Goal: Navigation & Orientation: Find specific page/section

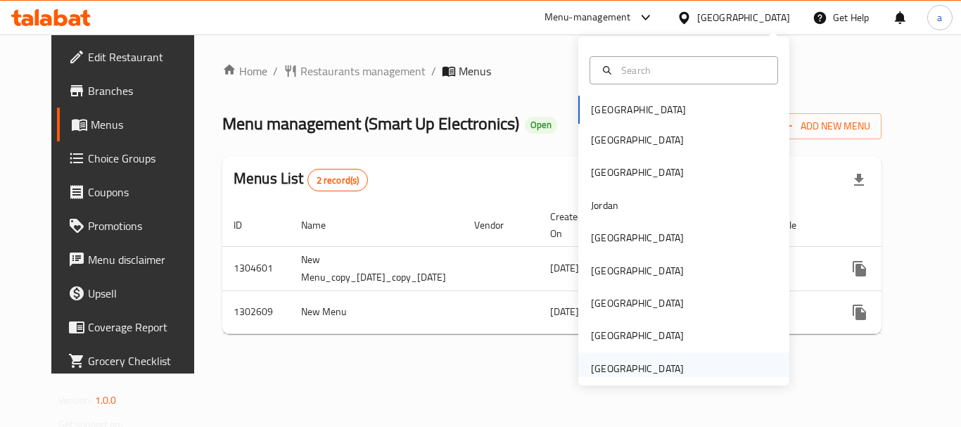
click at [653, 366] on div "[GEOGRAPHIC_DATA]" at bounding box center [637, 368] width 93 height 15
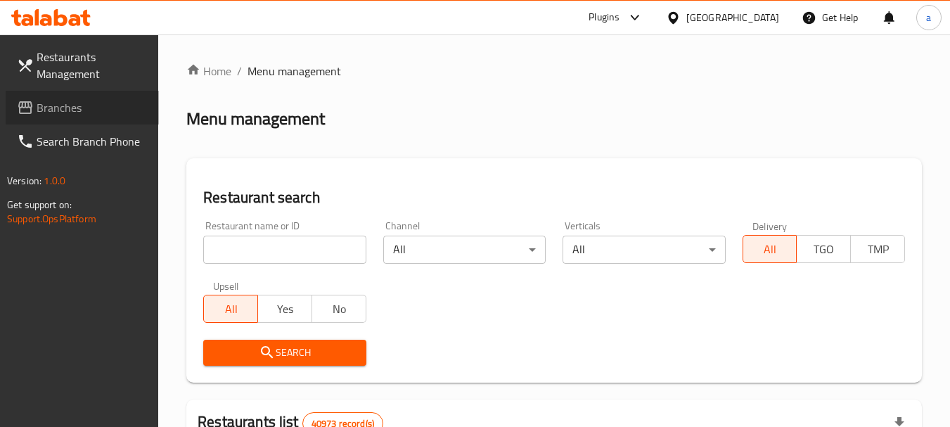
click at [60, 108] on span "Branches" at bounding box center [92, 107] width 111 height 17
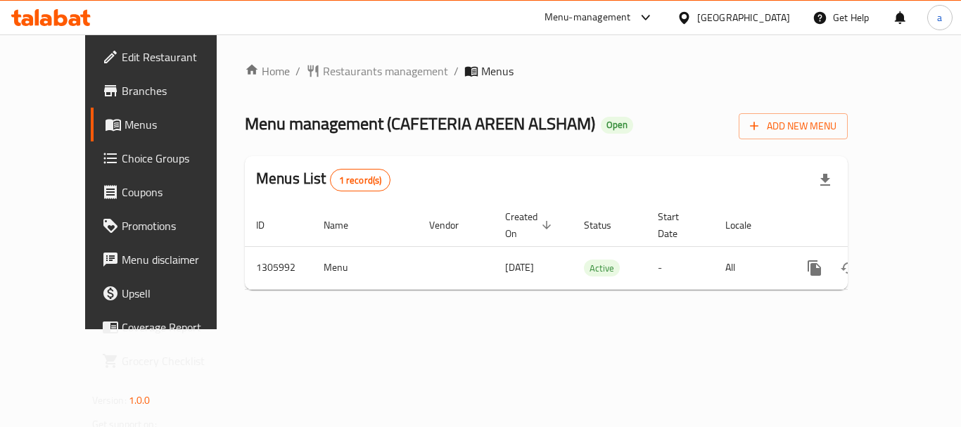
click at [760, 18] on div "[GEOGRAPHIC_DATA]" at bounding box center [743, 17] width 93 height 15
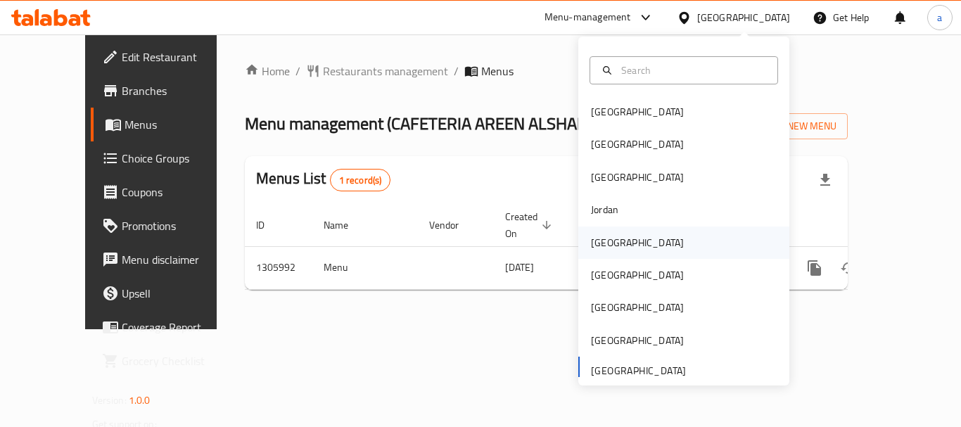
click at [598, 238] on div "[GEOGRAPHIC_DATA]" at bounding box center [637, 242] width 93 height 15
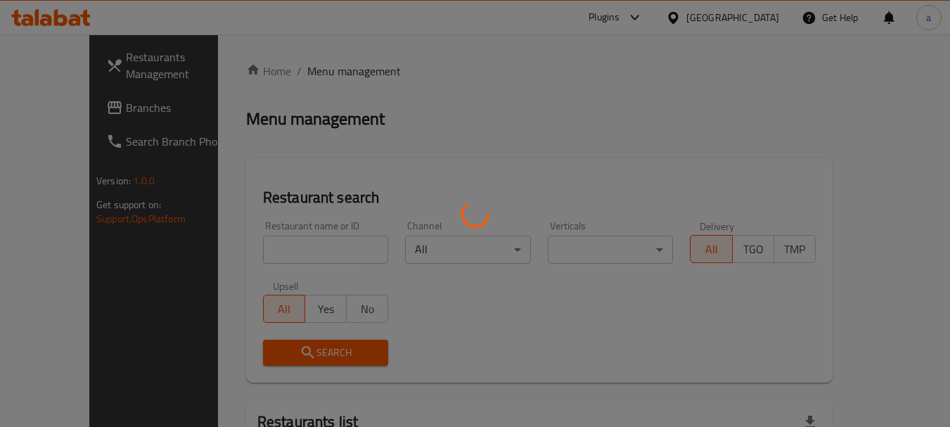
click at [45, 109] on div at bounding box center [475, 213] width 950 height 427
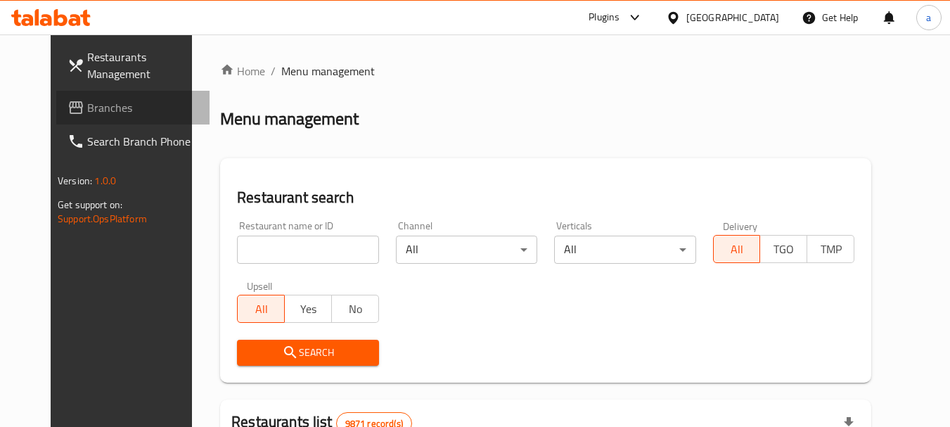
click at [87, 109] on span "Branches" at bounding box center [142, 107] width 111 height 17
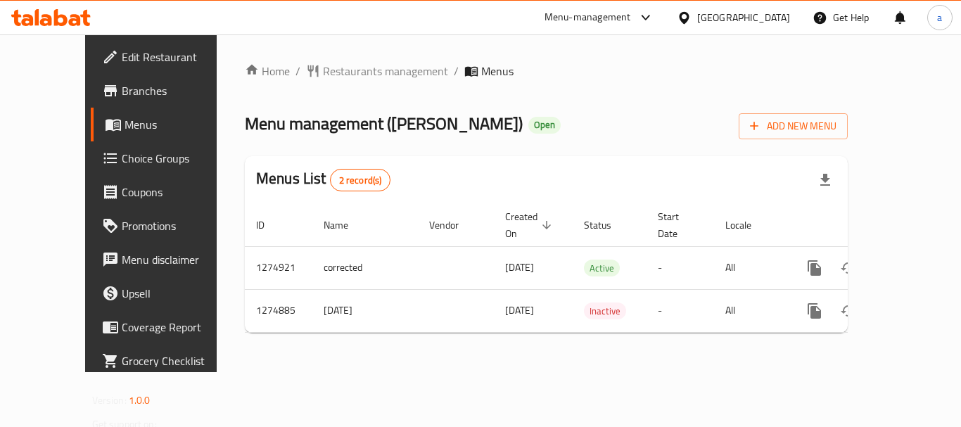
click at [781, 20] on div "[GEOGRAPHIC_DATA]" at bounding box center [743, 17] width 93 height 15
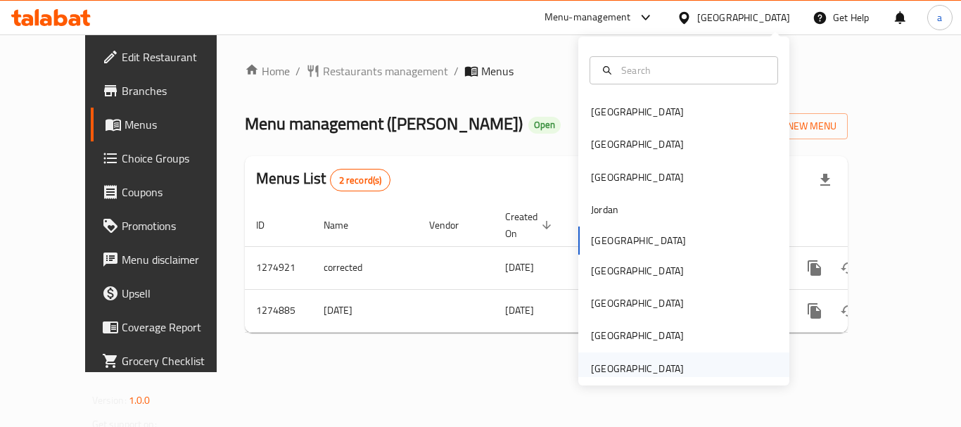
click at [651, 362] on div "[GEOGRAPHIC_DATA]" at bounding box center [637, 368] width 93 height 15
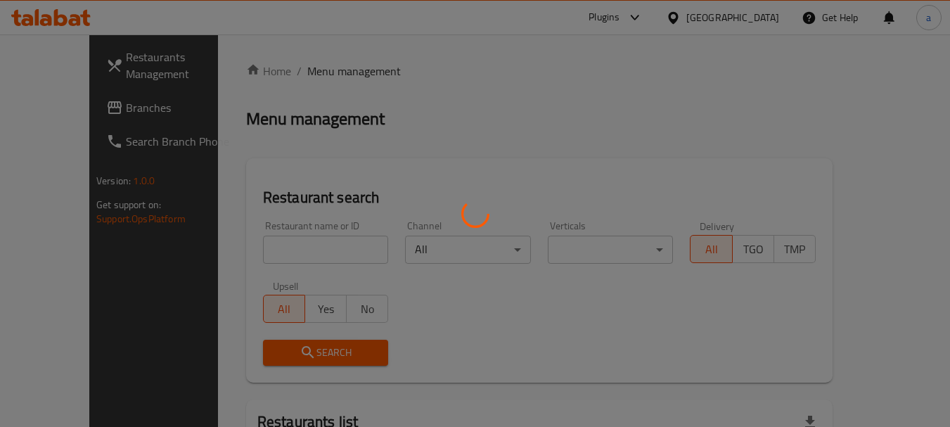
click at [49, 106] on div at bounding box center [475, 213] width 950 height 427
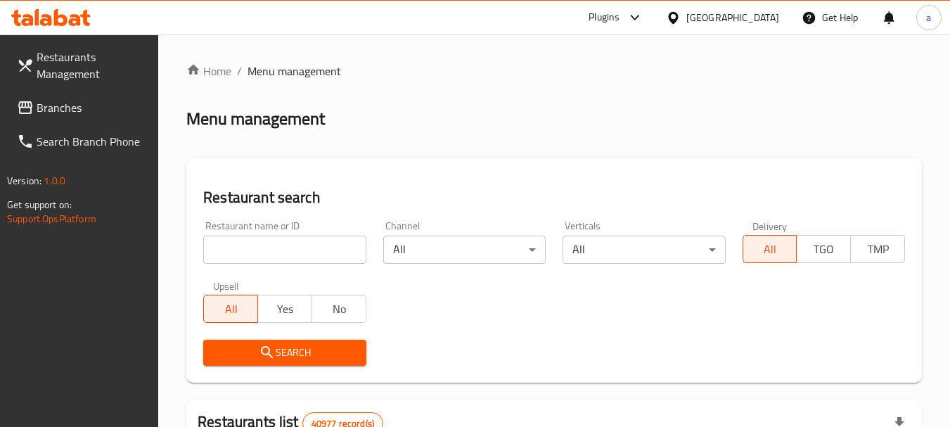
click at [49, 106] on span "Branches" at bounding box center [92, 107] width 111 height 17
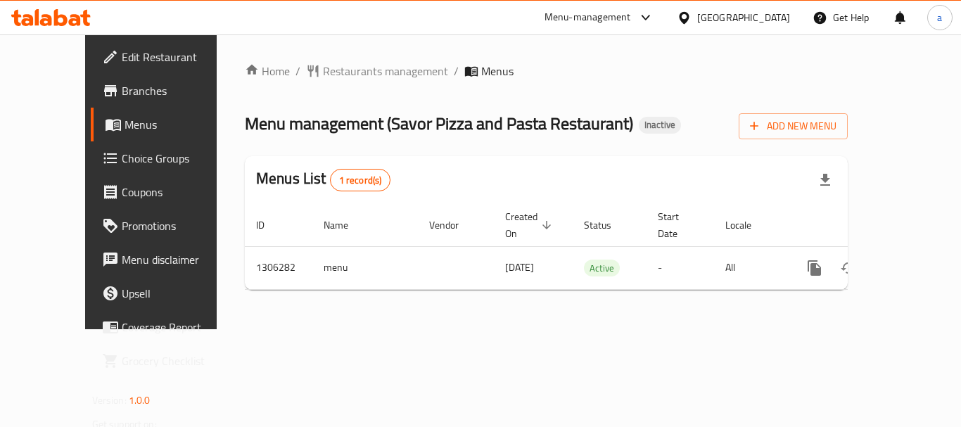
click at [744, 20] on div "[GEOGRAPHIC_DATA]" at bounding box center [743, 17] width 93 height 15
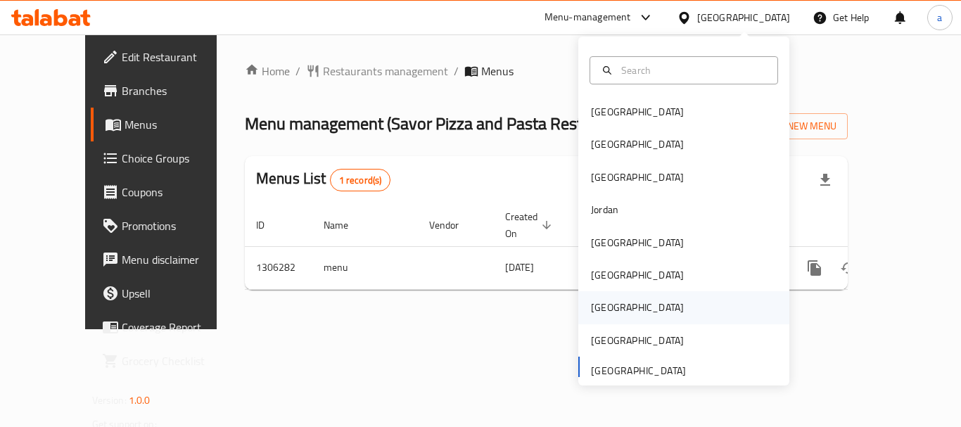
click at [628, 306] on div "[GEOGRAPHIC_DATA]" at bounding box center [683, 307] width 211 height 32
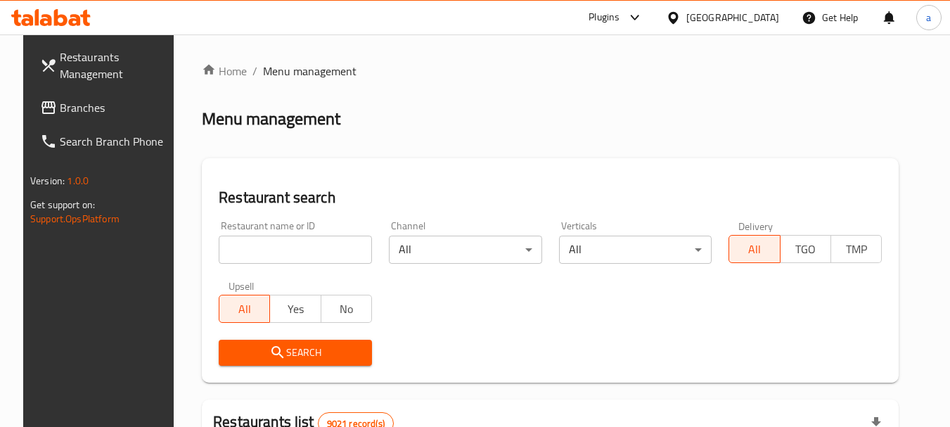
click at [758, 20] on div "[GEOGRAPHIC_DATA]" at bounding box center [733, 17] width 93 height 15
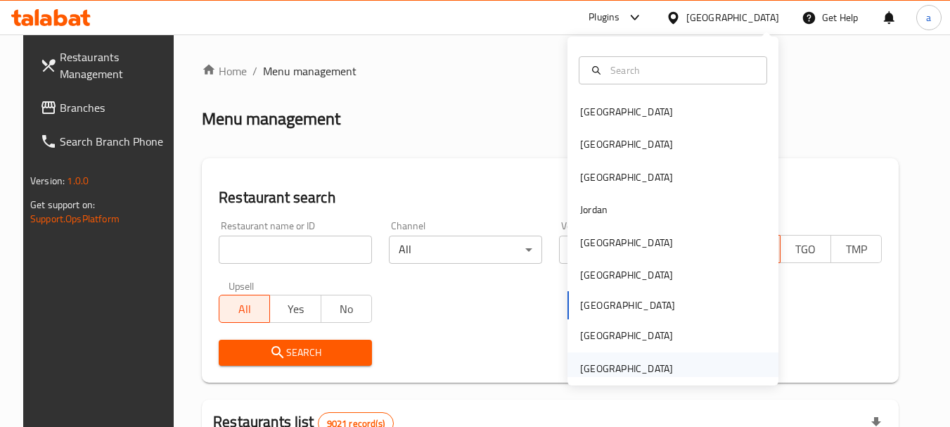
click at [617, 375] on div "[GEOGRAPHIC_DATA]" at bounding box center [626, 368] width 93 height 15
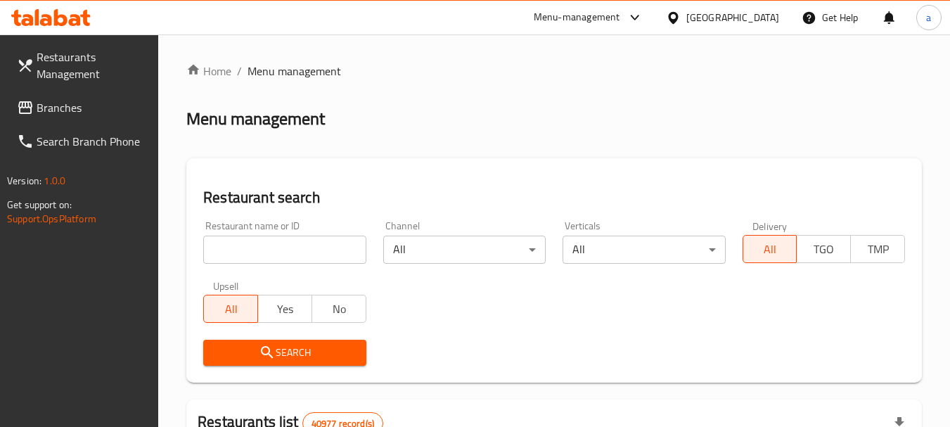
click at [85, 108] on span "Branches" at bounding box center [92, 107] width 111 height 17
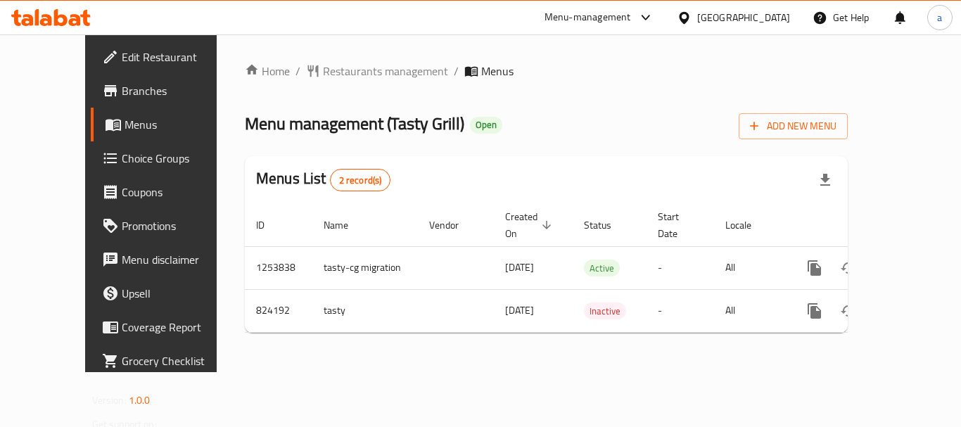
click at [715, 18] on div "[GEOGRAPHIC_DATA]" at bounding box center [743, 17] width 93 height 15
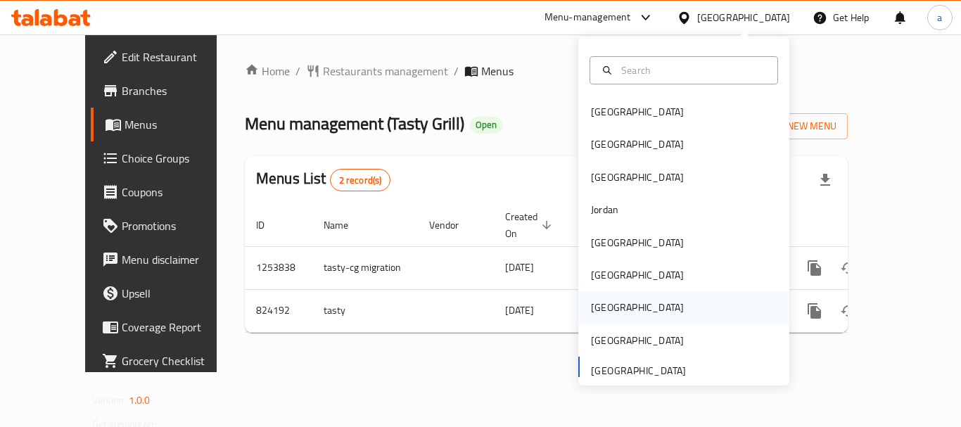
click at [611, 313] on div "[GEOGRAPHIC_DATA]" at bounding box center [637, 307] width 115 height 32
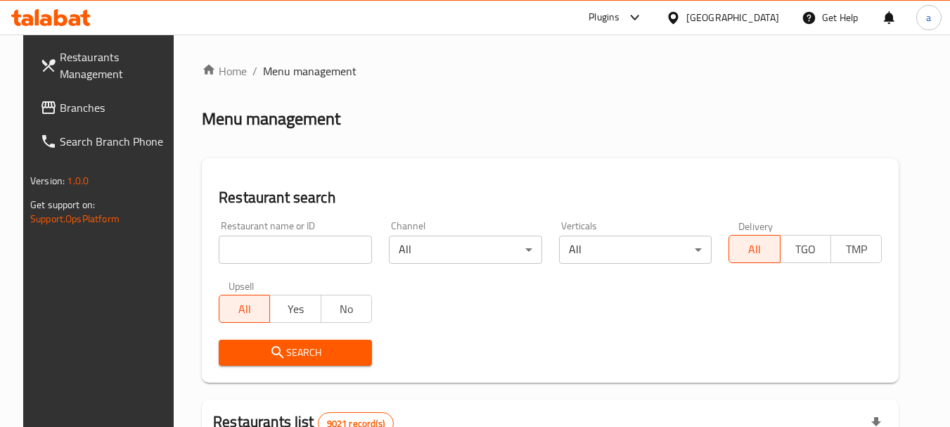
click at [759, 20] on div "[GEOGRAPHIC_DATA]" at bounding box center [733, 17] width 93 height 15
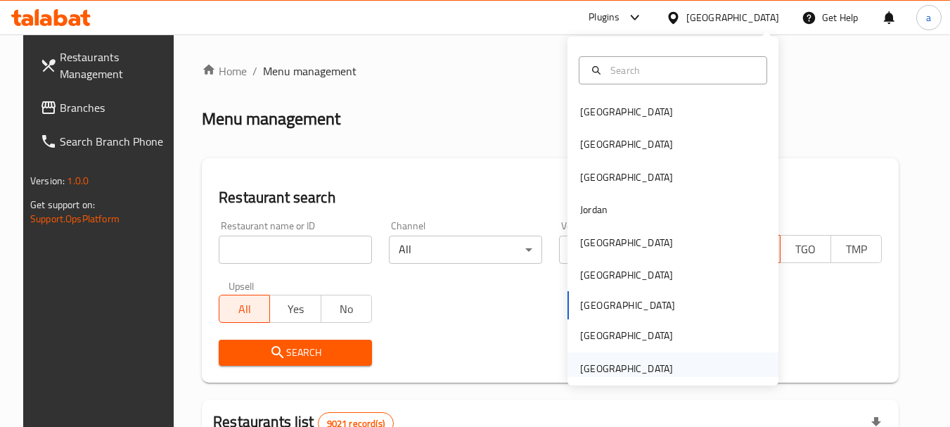
click at [618, 367] on div "[GEOGRAPHIC_DATA]" at bounding box center [626, 368] width 93 height 15
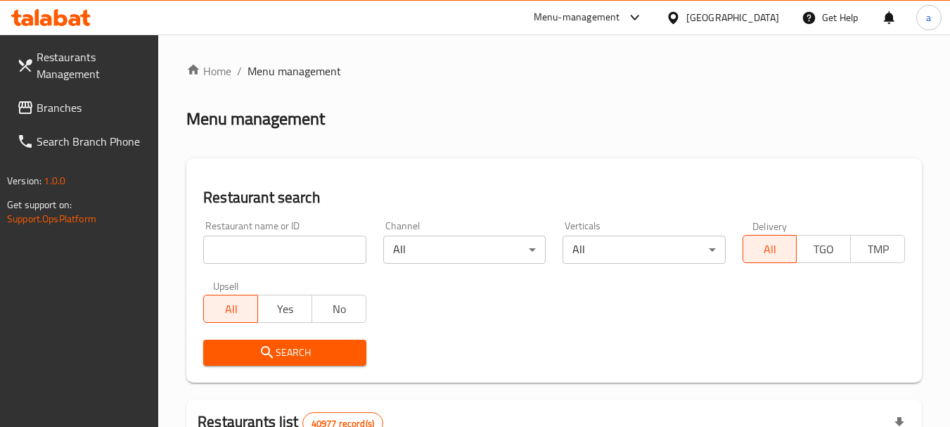
click at [70, 116] on span "Branches" at bounding box center [92, 107] width 111 height 17
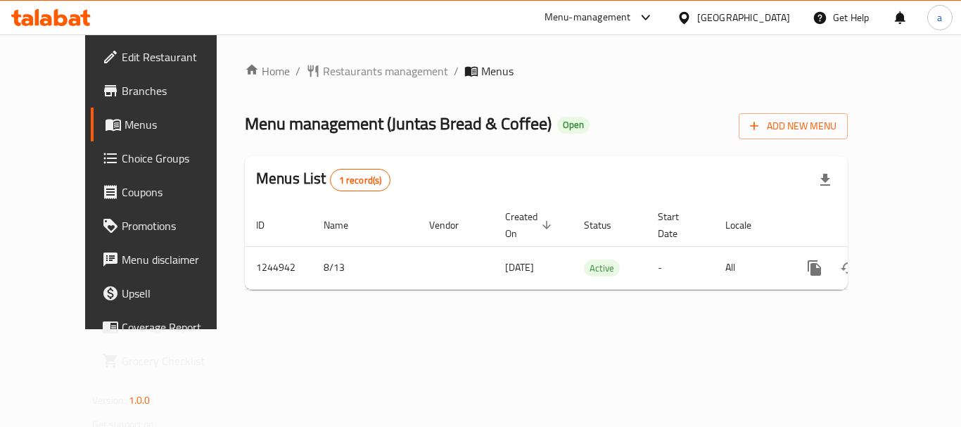
click at [758, 13] on div "[GEOGRAPHIC_DATA]" at bounding box center [743, 17] width 93 height 15
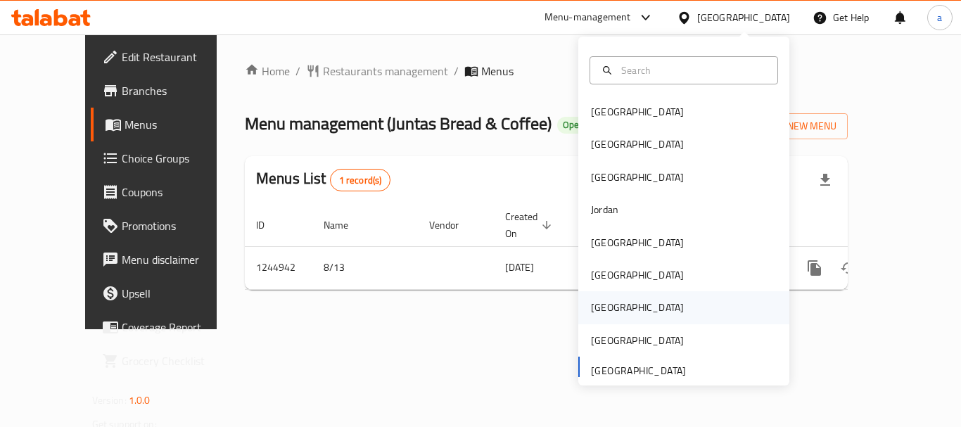
click at [613, 296] on div "[GEOGRAPHIC_DATA]" at bounding box center [637, 307] width 115 height 32
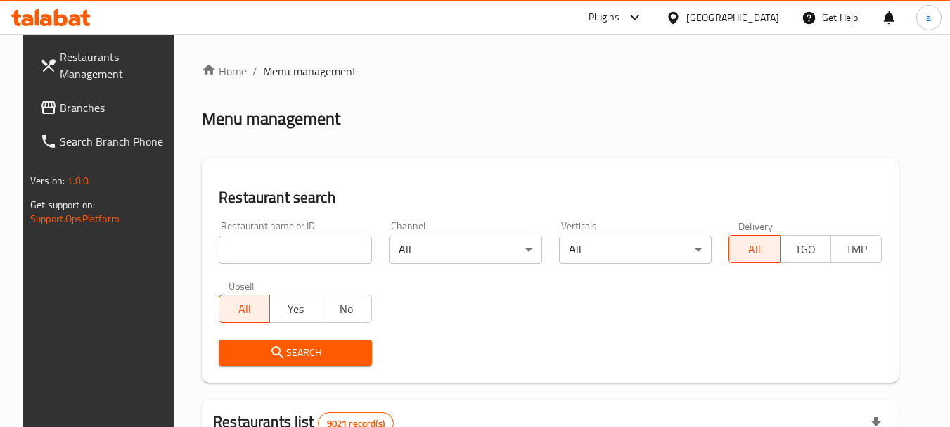
click at [758, 18] on div "[GEOGRAPHIC_DATA]" at bounding box center [733, 17] width 93 height 15
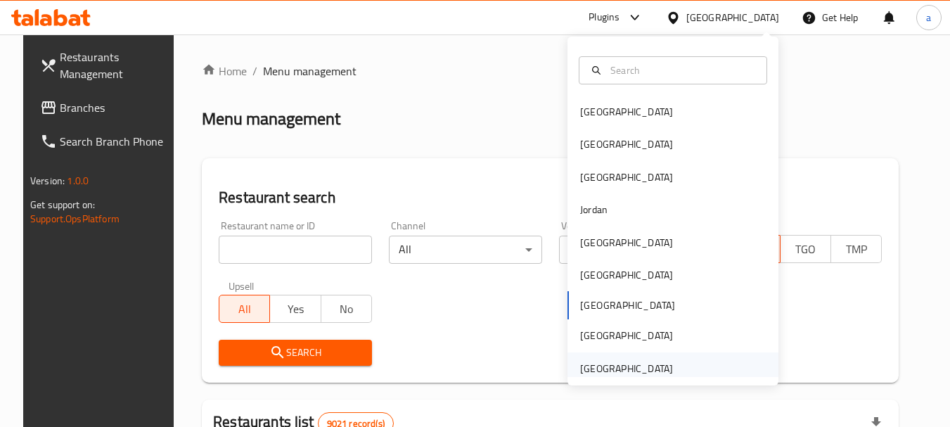
click at [632, 361] on div "[GEOGRAPHIC_DATA]" at bounding box center [626, 368] width 93 height 15
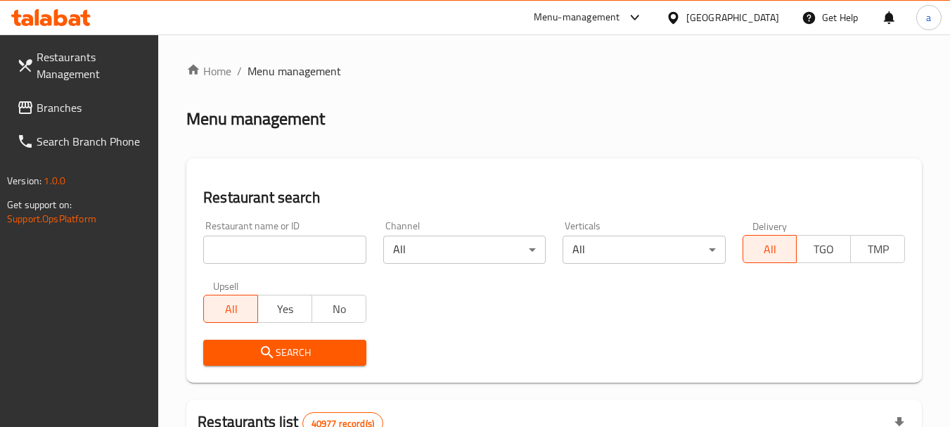
click at [94, 110] on span "Branches" at bounding box center [92, 107] width 111 height 17
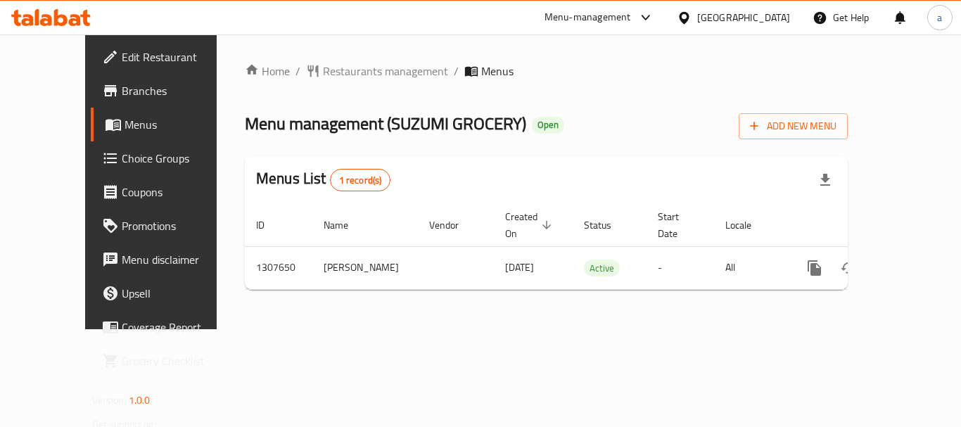
click at [734, 11] on div "[GEOGRAPHIC_DATA]" at bounding box center [743, 17] width 93 height 15
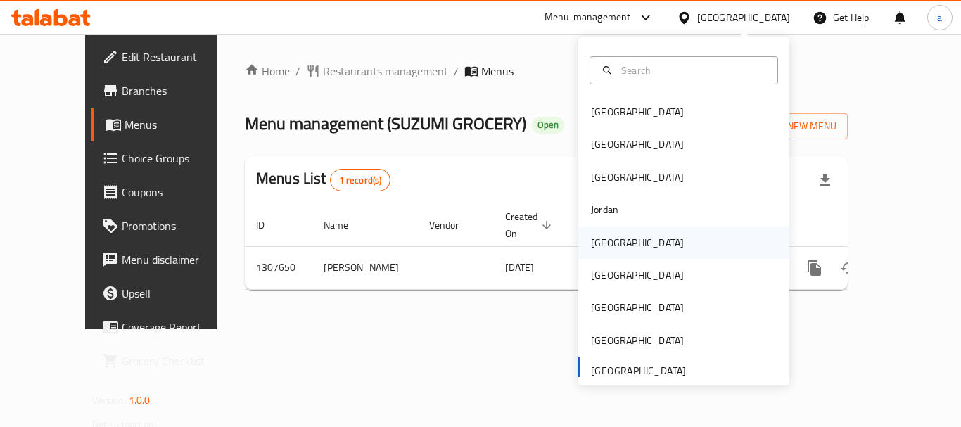
click at [602, 238] on div "[GEOGRAPHIC_DATA]" at bounding box center [637, 242] width 93 height 15
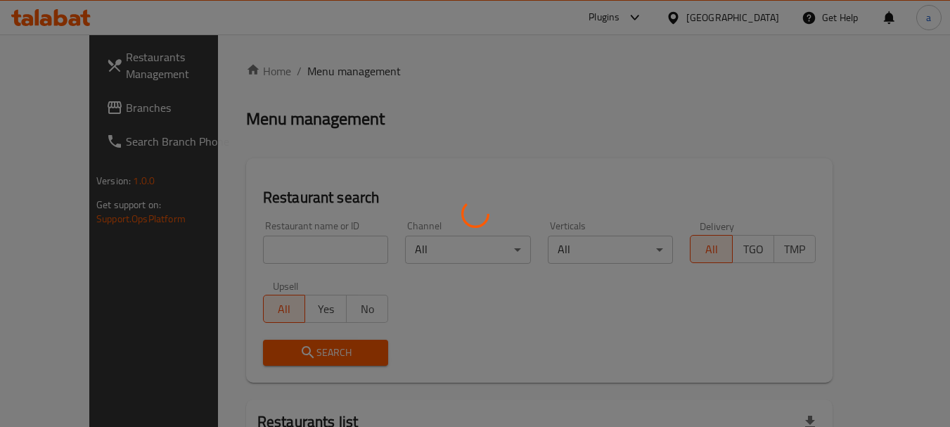
click at [69, 104] on div at bounding box center [475, 213] width 950 height 427
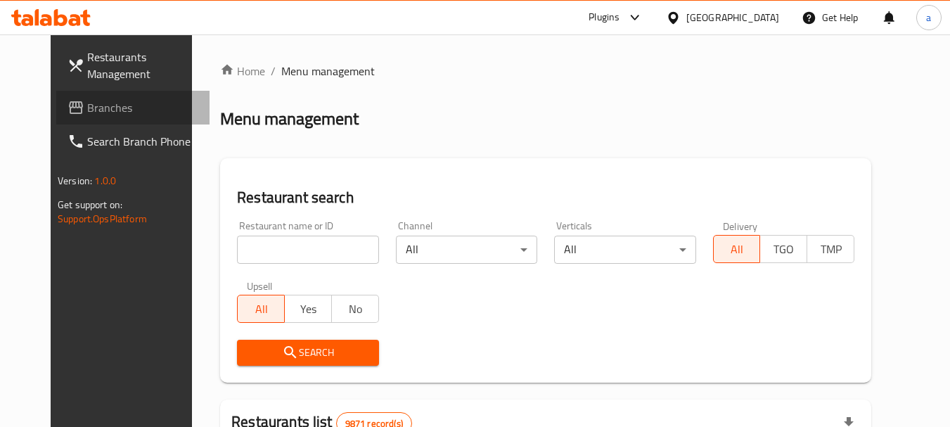
click at [87, 104] on span "Branches" at bounding box center [142, 107] width 111 height 17
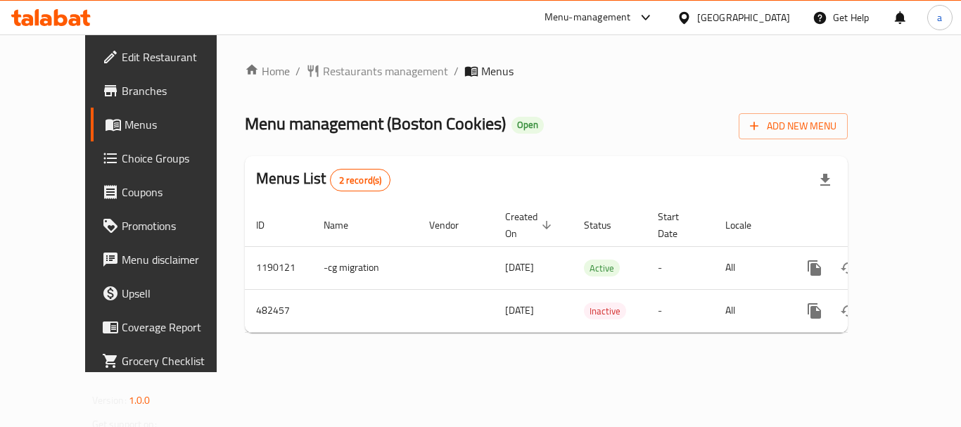
click at [786, 15] on div "[GEOGRAPHIC_DATA]" at bounding box center [743, 17] width 93 height 15
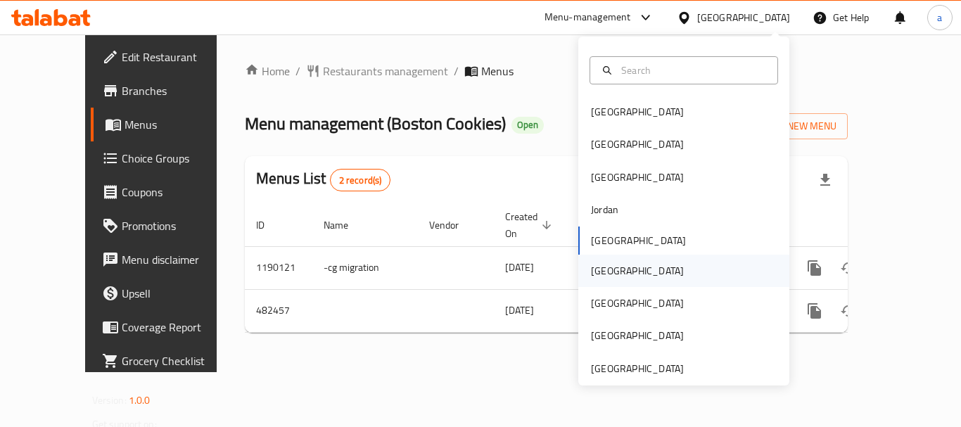
click at [622, 272] on div "[GEOGRAPHIC_DATA]" at bounding box center [683, 271] width 211 height 32
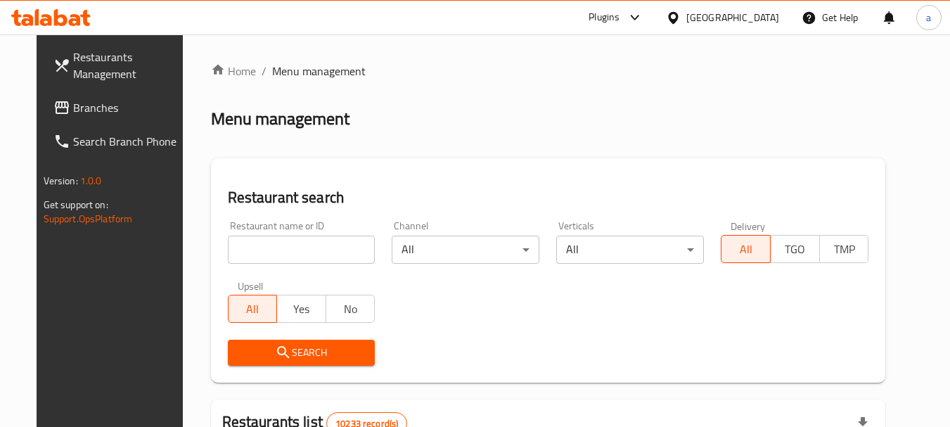
click at [755, 24] on div "[GEOGRAPHIC_DATA]" at bounding box center [733, 17] width 93 height 15
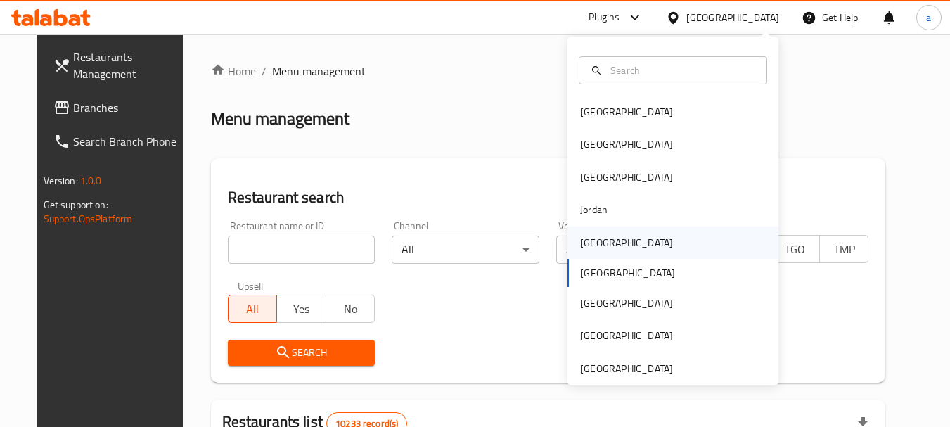
click at [605, 245] on div "[GEOGRAPHIC_DATA]" at bounding box center [626, 242] width 115 height 32
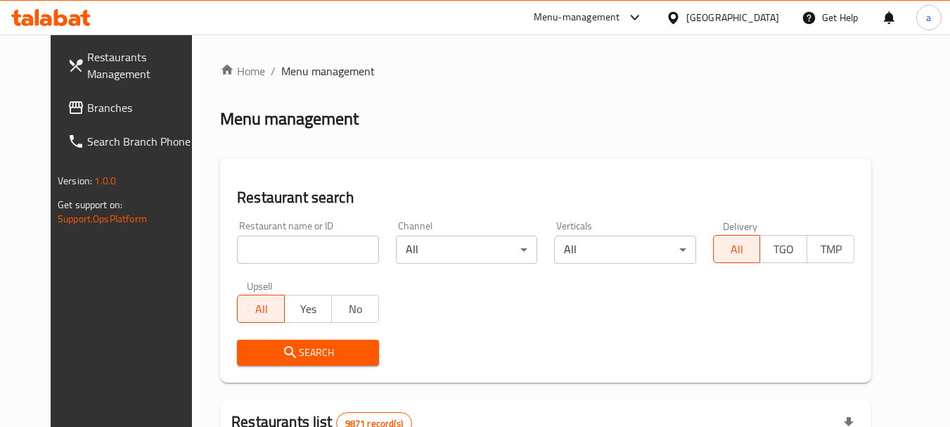
click at [110, 110] on span "Branches" at bounding box center [142, 107] width 111 height 17
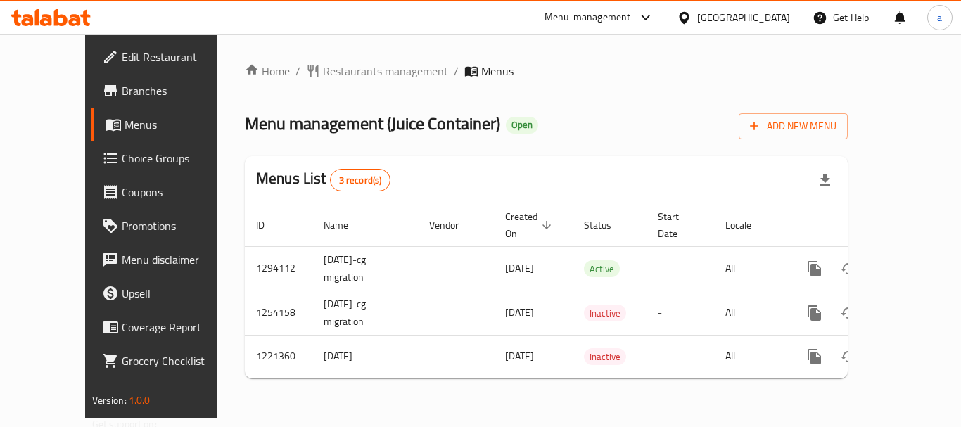
click at [769, 20] on div "[GEOGRAPHIC_DATA]" at bounding box center [743, 17] width 93 height 15
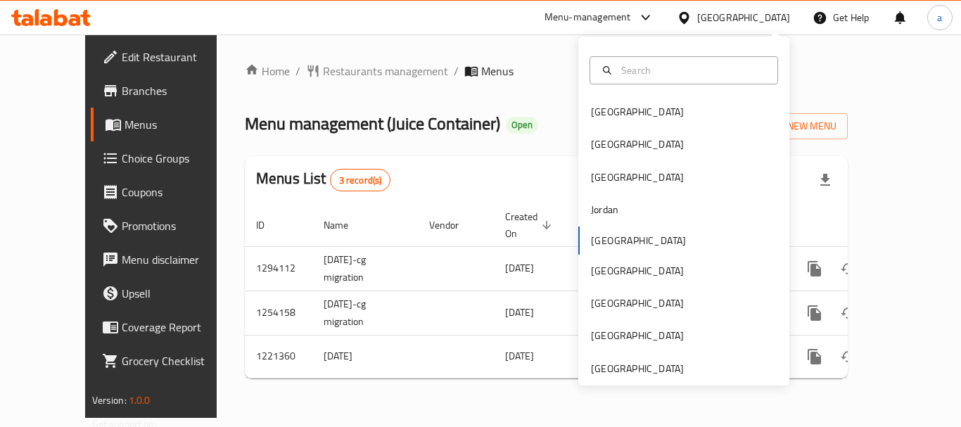
click at [636, 379] on div "Bahrain Egypt Iraq Jordan Kuwait Oman Qatar Saudi Arabia United Arab Emirates" at bounding box center [683, 211] width 211 height 349
click at [641, 370] on div "[GEOGRAPHIC_DATA]" at bounding box center [637, 368] width 93 height 15
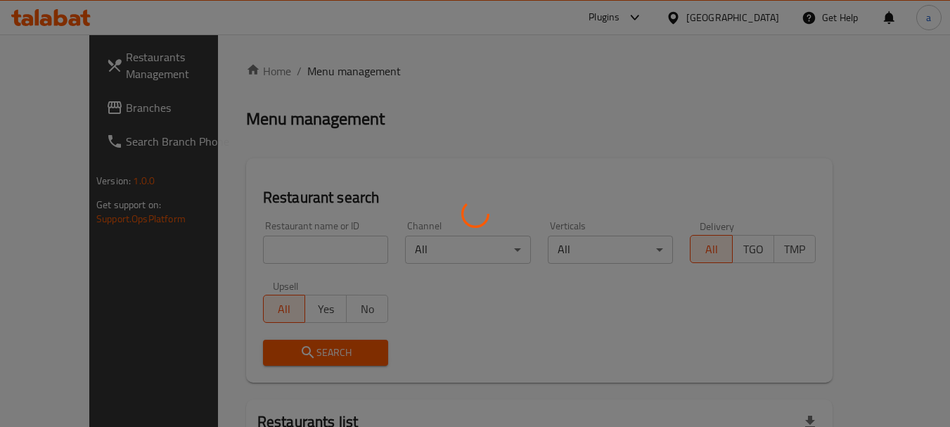
click at [51, 110] on div at bounding box center [475, 213] width 950 height 427
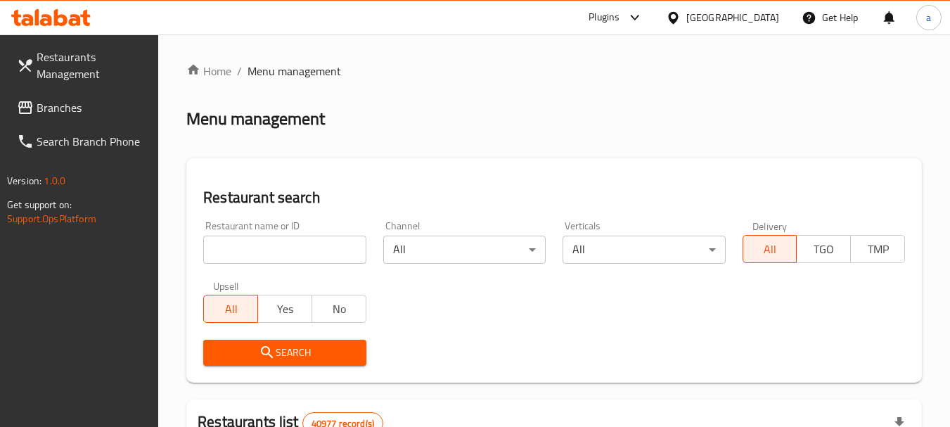
click at [51, 110] on span "Branches" at bounding box center [92, 107] width 111 height 17
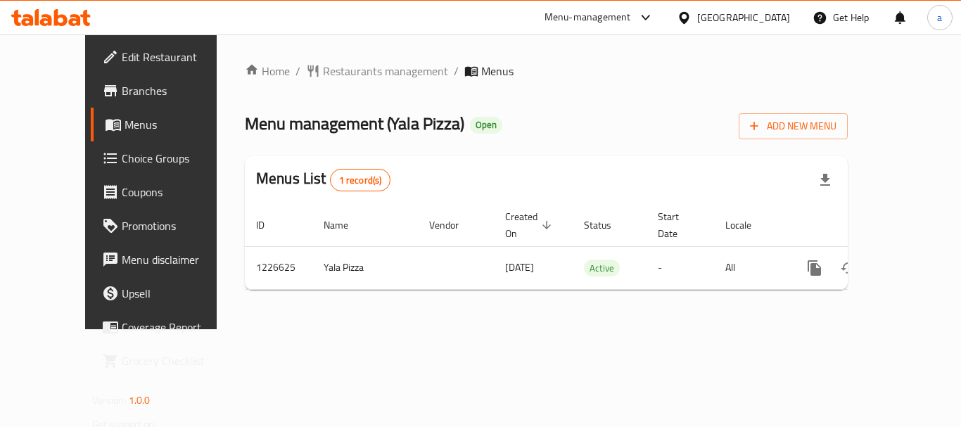
click at [762, 10] on div "[GEOGRAPHIC_DATA]" at bounding box center [743, 17] width 93 height 15
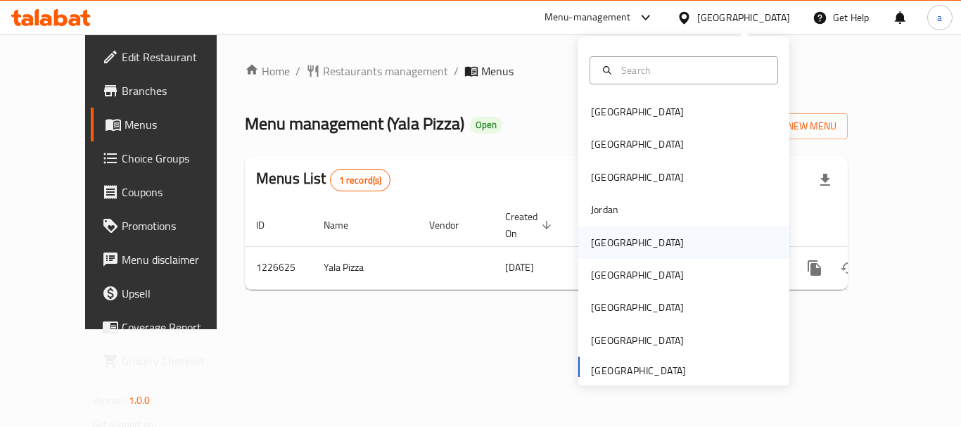
click at [638, 239] on div "[GEOGRAPHIC_DATA]" at bounding box center [683, 242] width 211 height 32
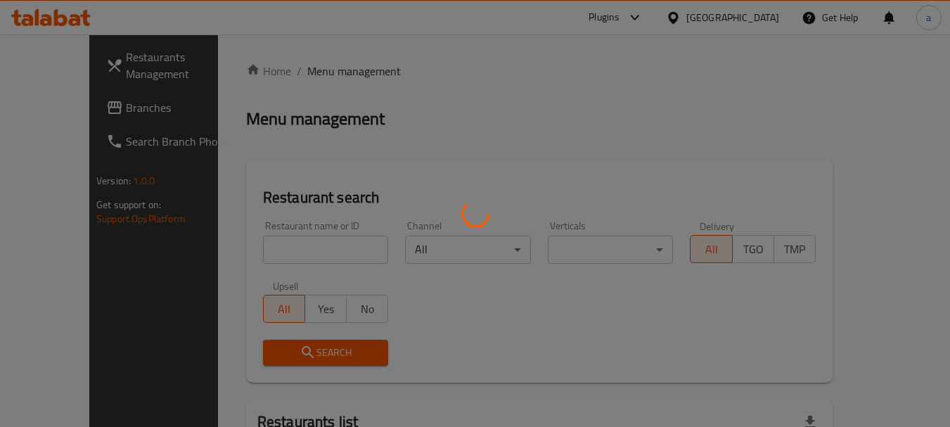
click at [80, 117] on div at bounding box center [475, 213] width 950 height 427
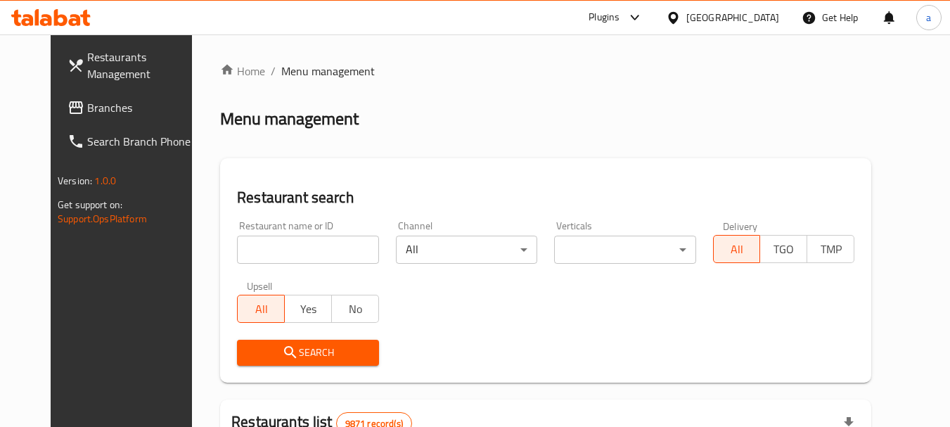
click at [81, 114] on div "Restaurants Management Branches Search Branch Phone Version: 1.0.0 Get support …" at bounding box center [475, 435] width 849 height 802
click at [87, 114] on span "Branches" at bounding box center [142, 107] width 111 height 17
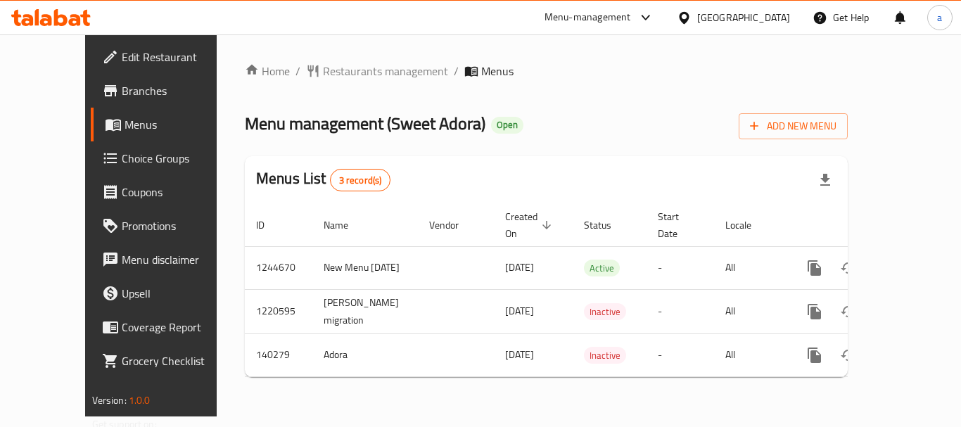
click at [691, 11] on icon at bounding box center [684, 18] width 15 height 15
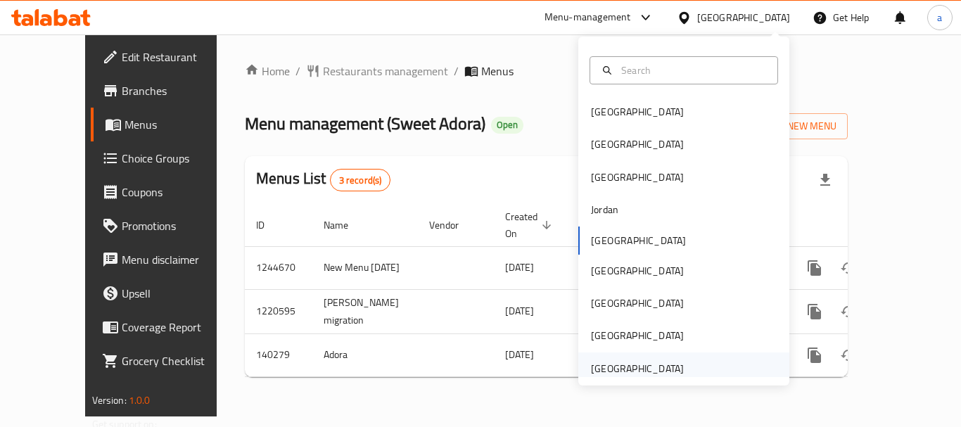
click at [627, 366] on div "[GEOGRAPHIC_DATA]" at bounding box center [637, 368] width 93 height 15
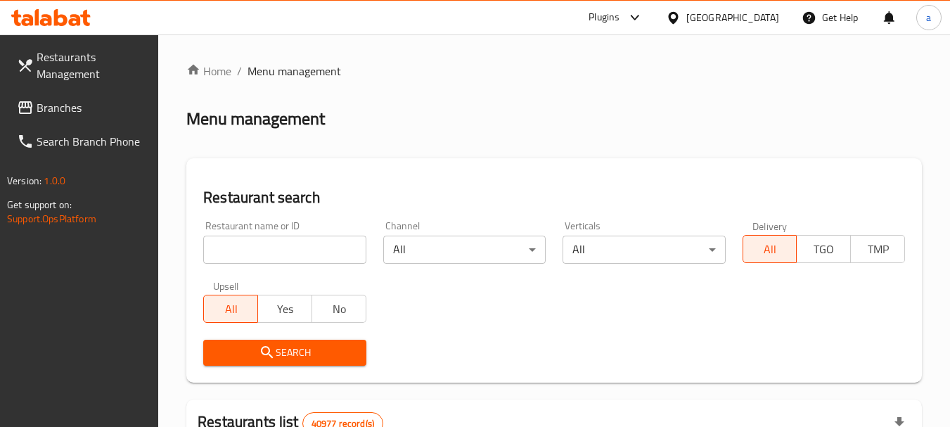
click at [53, 102] on span "Branches" at bounding box center [92, 107] width 111 height 17
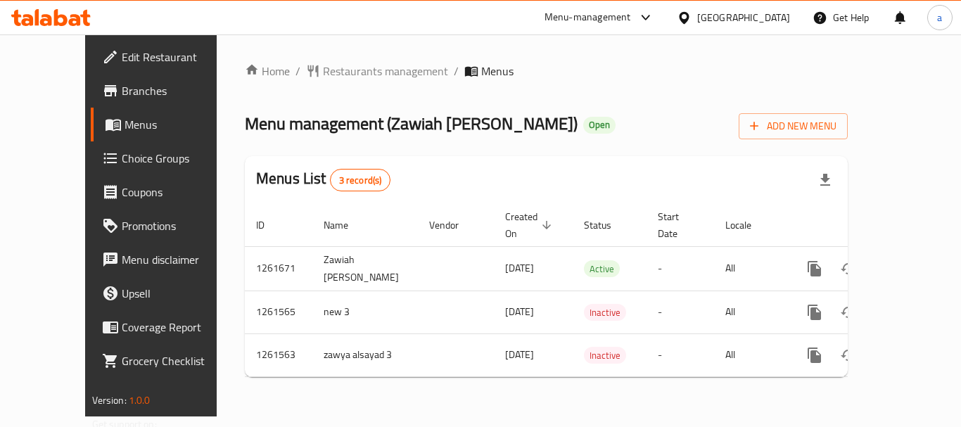
click at [727, 12] on div "[GEOGRAPHIC_DATA]" at bounding box center [743, 17] width 93 height 15
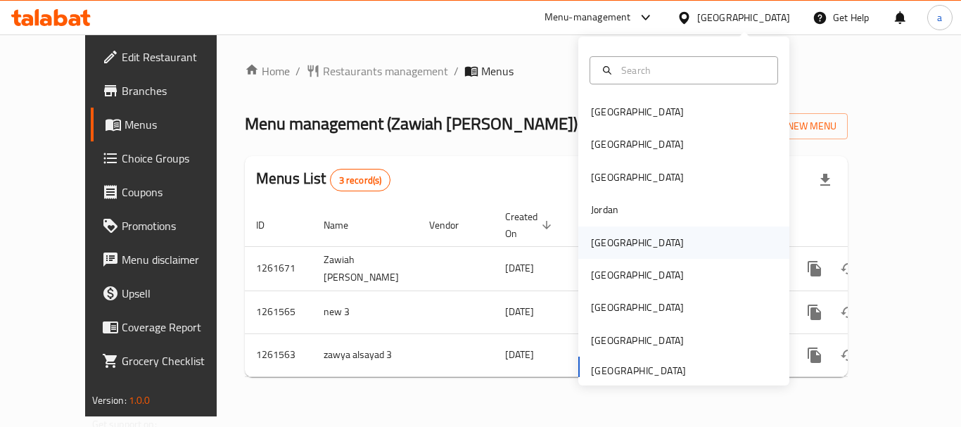
click at [594, 255] on div "[GEOGRAPHIC_DATA]" at bounding box center [637, 242] width 115 height 32
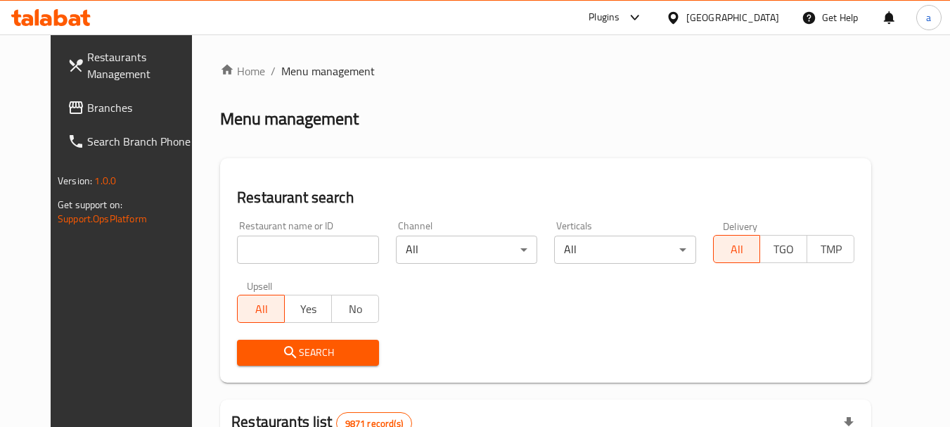
click at [87, 114] on span "Branches" at bounding box center [142, 107] width 111 height 17
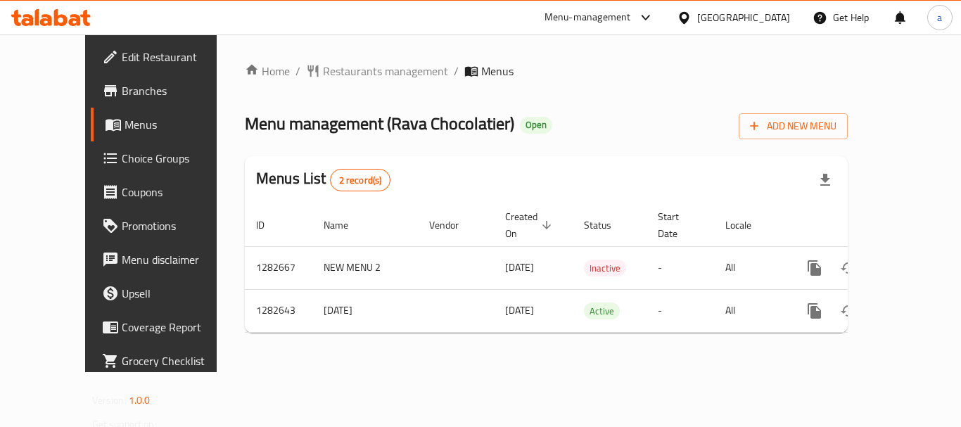
click at [780, 12] on div "[GEOGRAPHIC_DATA]" at bounding box center [743, 17] width 93 height 15
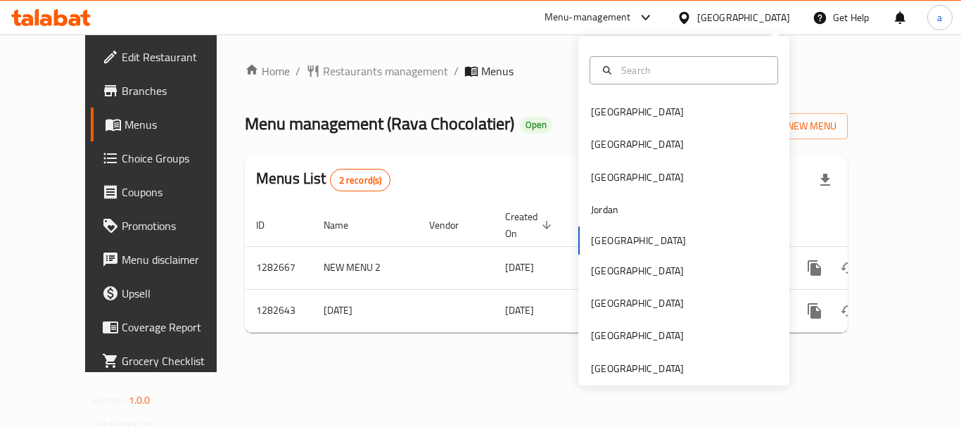
click at [499, 75] on ol "Home / Restaurants management / Menus" at bounding box center [546, 71] width 603 height 17
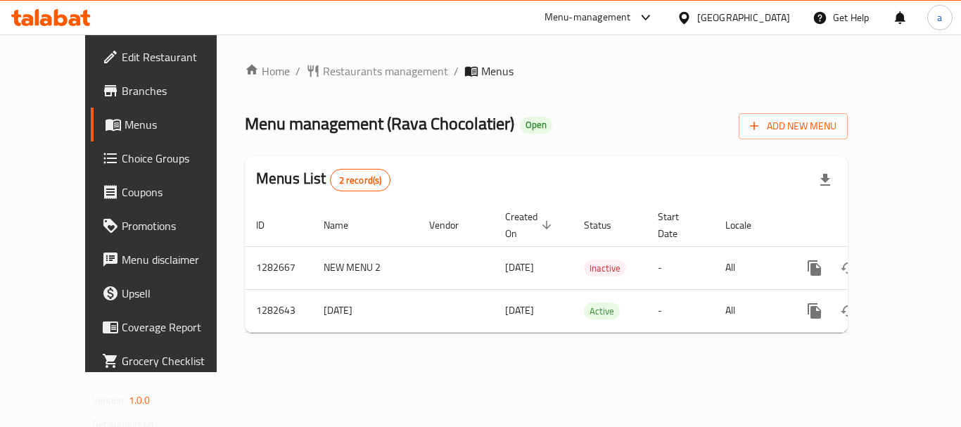
click at [654, 10] on icon at bounding box center [645, 17] width 17 height 17
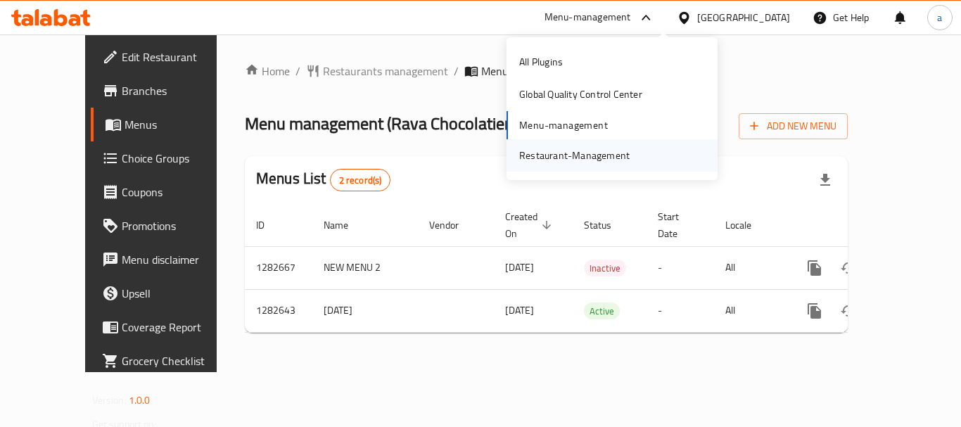
click at [611, 159] on div "Restaurant-Management" at bounding box center [574, 155] width 110 height 15
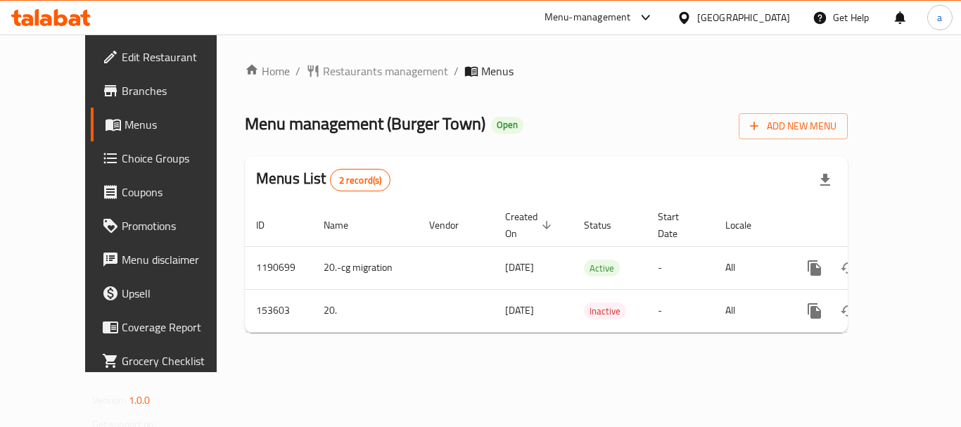
click at [760, 16] on div "[GEOGRAPHIC_DATA]" at bounding box center [743, 17] width 93 height 15
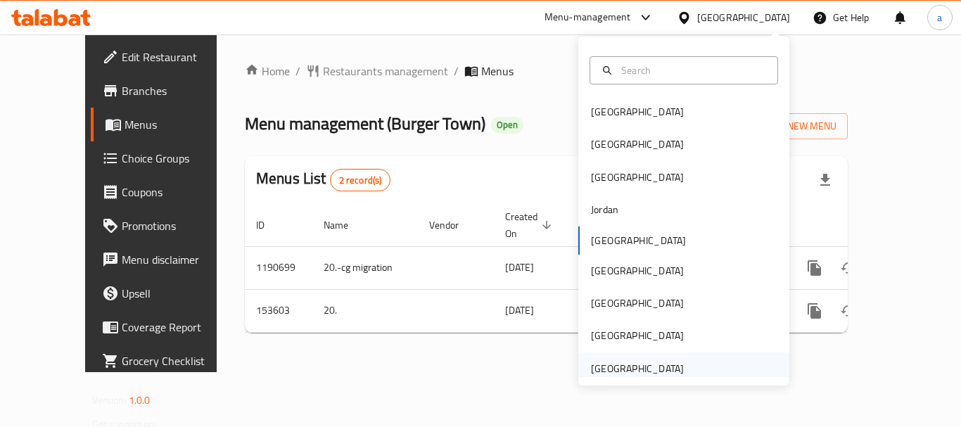
click at [615, 371] on div "[GEOGRAPHIC_DATA]" at bounding box center [637, 368] width 93 height 15
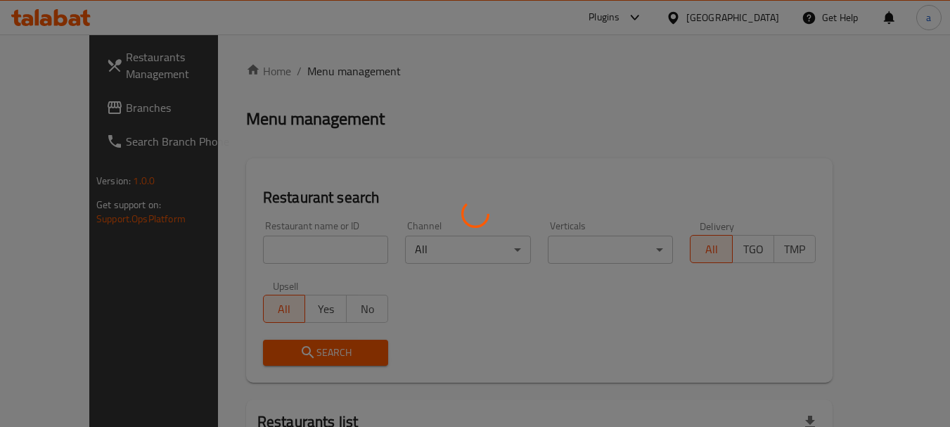
click at [70, 113] on div at bounding box center [475, 213] width 950 height 427
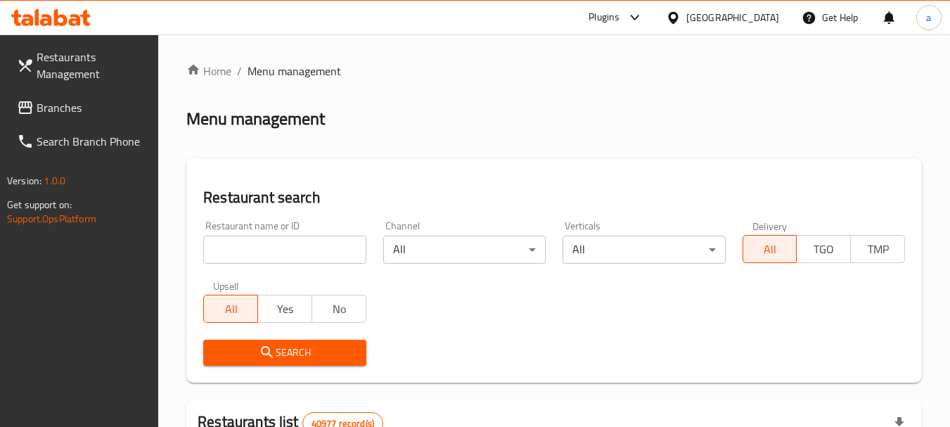
click at [70, 113] on span "Branches" at bounding box center [92, 107] width 111 height 17
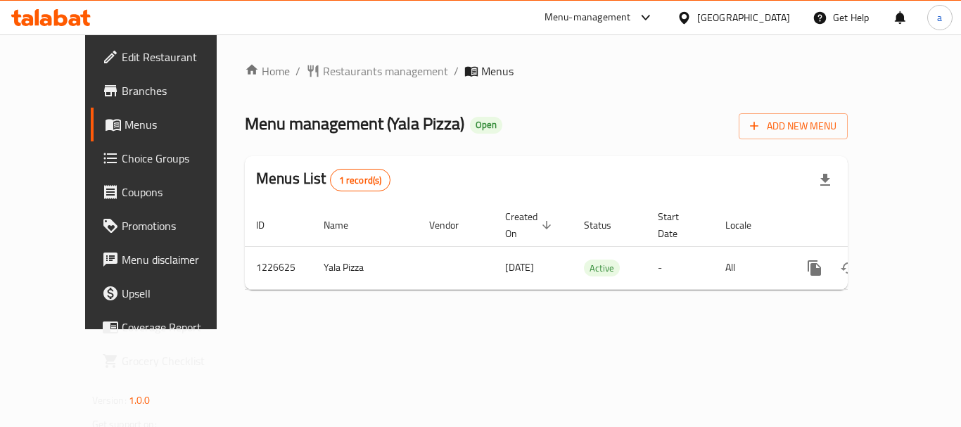
click at [751, 15] on div "[GEOGRAPHIC_DATA]" at bounding box center [743, 17] width 93 height 15
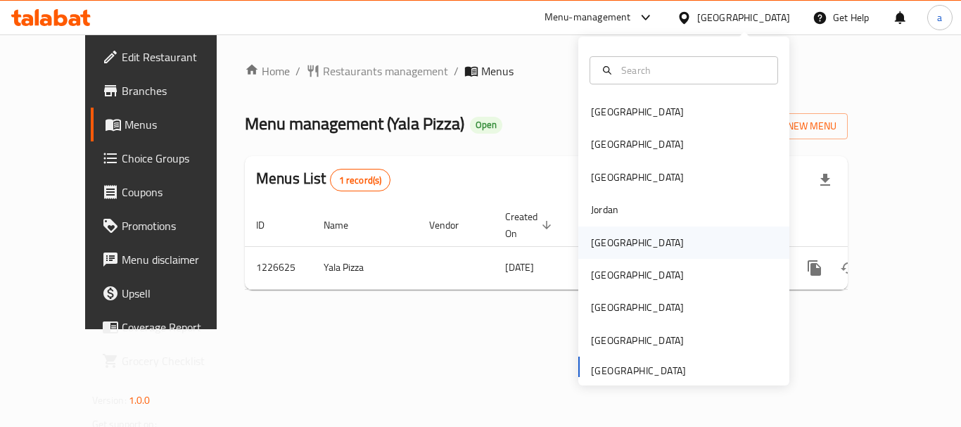
click at [616, 238] on div "[GEOGRAPHIC_DATA]" at bounding box center [637, 242] width 115 height 32
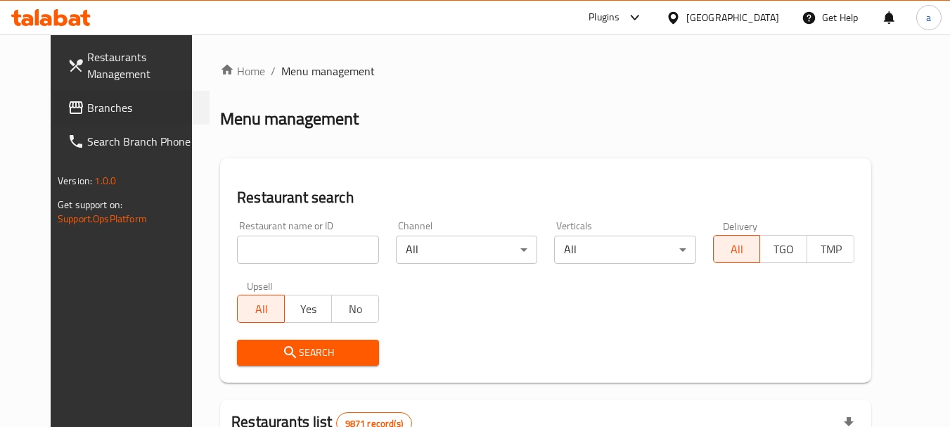
click at [40, 104] on div "Branches" at bounding box center [125, 108] width 170 height 34
click at [100, 103] on span "Branches" at bounding box center [142, 107] width 111 height 17
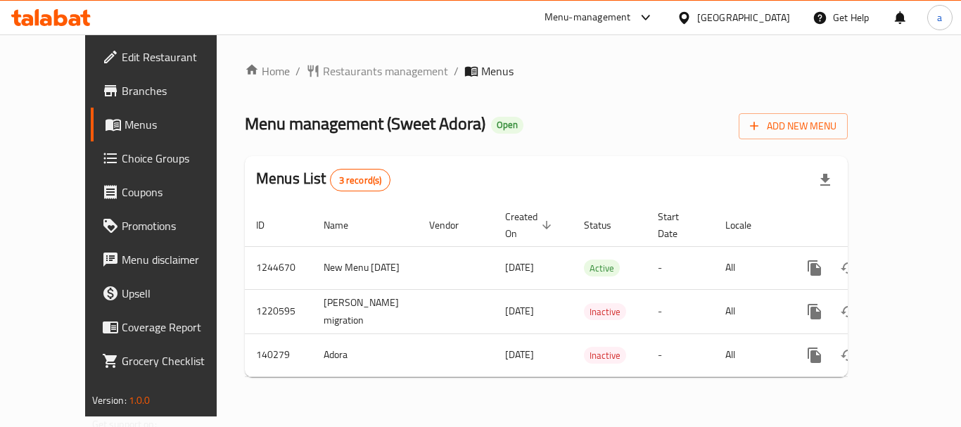
click at [697, 15] on div at bounding box center [687, 17] width 20 height 15
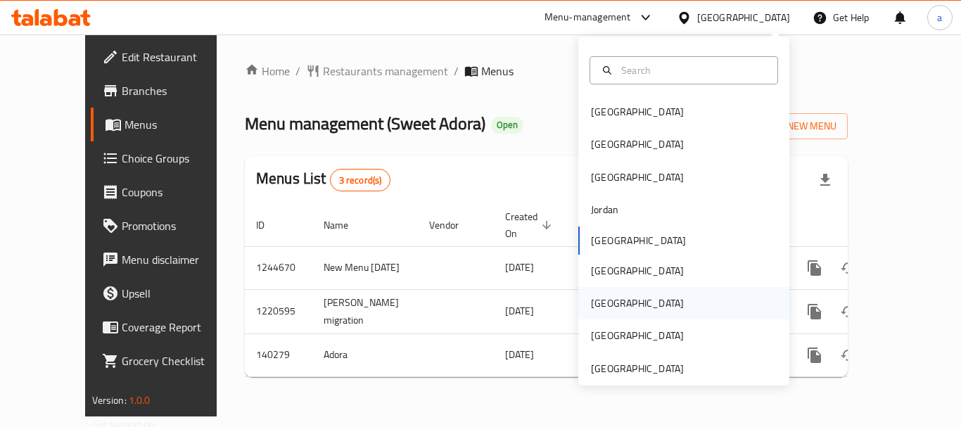
click at [604, 309] on div "[GEOGRAPHIC_DATA]" at bounding box center [637, 302] width 93 height 15
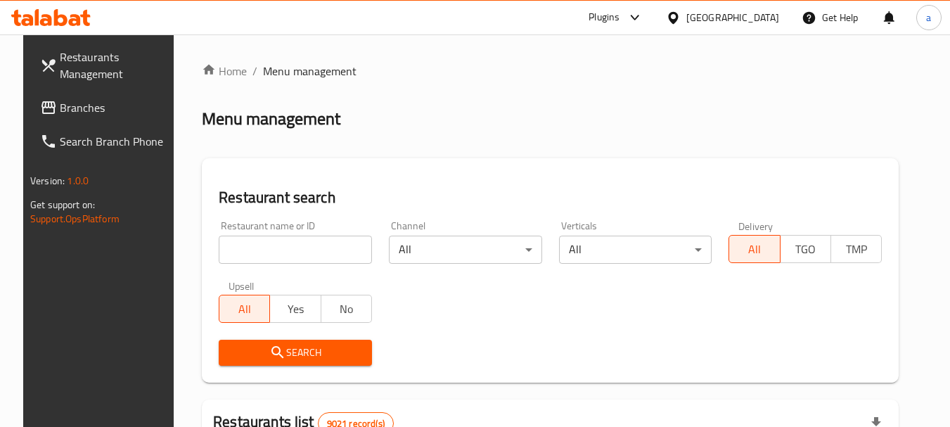
click at [100, 106] on span "Branches" at bounding box center [115, 107] width 111 height 17
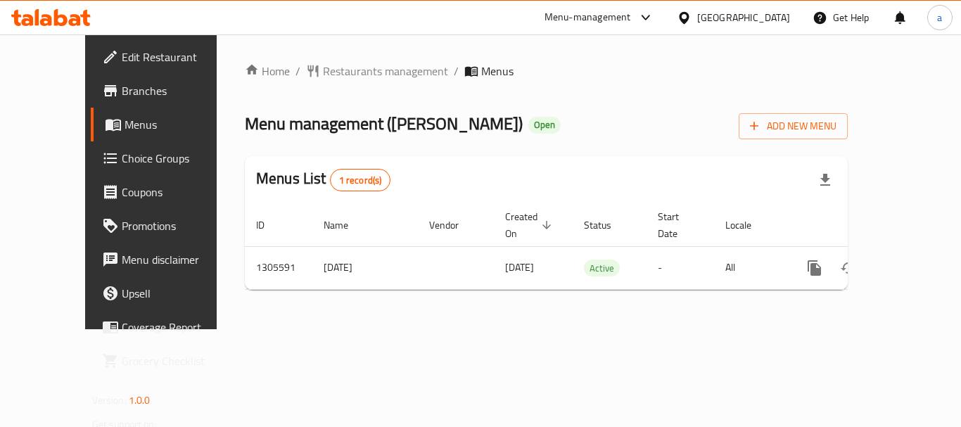
click at [691, 17] on icon at bounding box center [684, 18] width 15 height 15
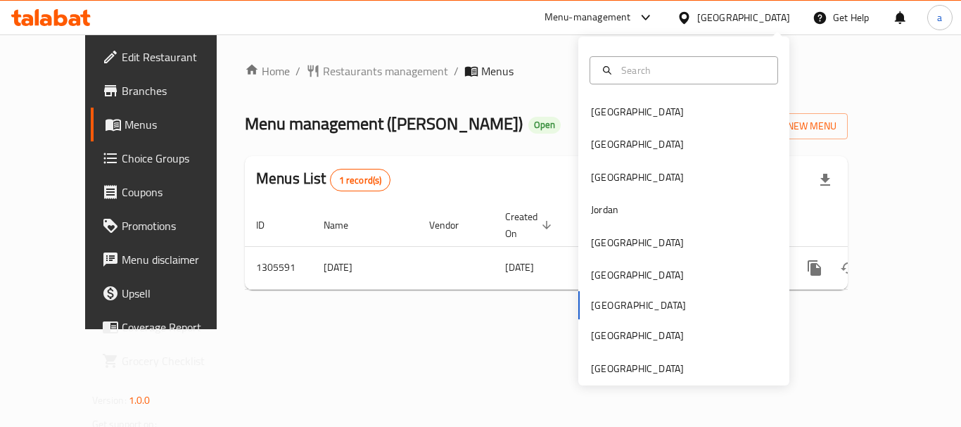
click at [626, 378] on div "Bahrain Egypt Iraq Jordan Kuwait Oman Qatar Saudi Arabia United Arab Emirates" at bounding box center [683, 211] width 211 height 349
click at [635, 366] on div "[GEOGRAPHIC_DATA]" at bounding box center [637, 368] width 93 height 15
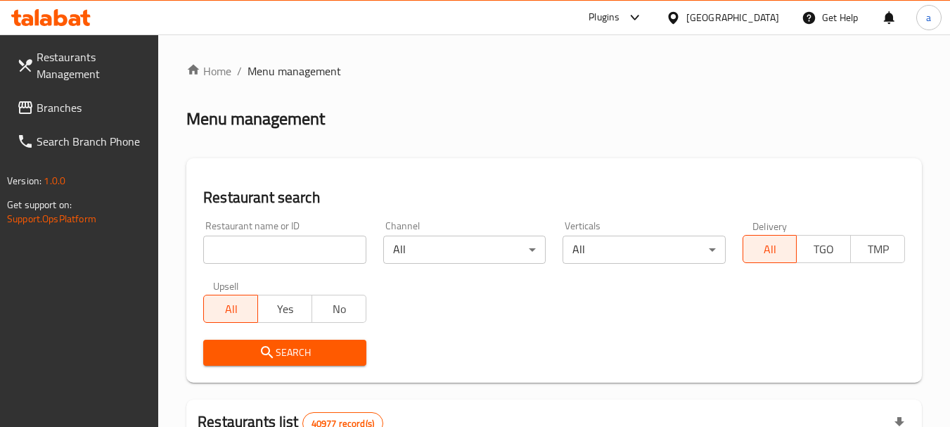
click at [64, 108] on span "Branches" at bounding box center [92, 107] width 111 height 17
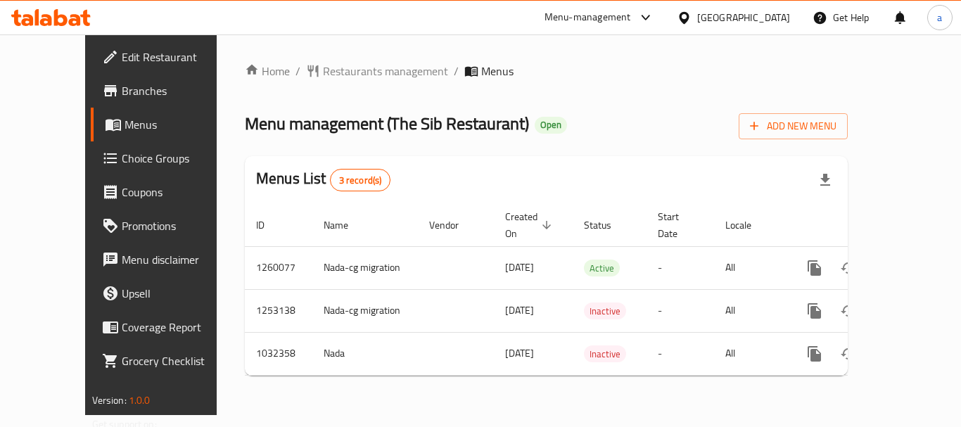
click at [710, 13] on div "[GEOGRAPHIC_DATA]" at bounding box center [743, 17] width 93 height 15
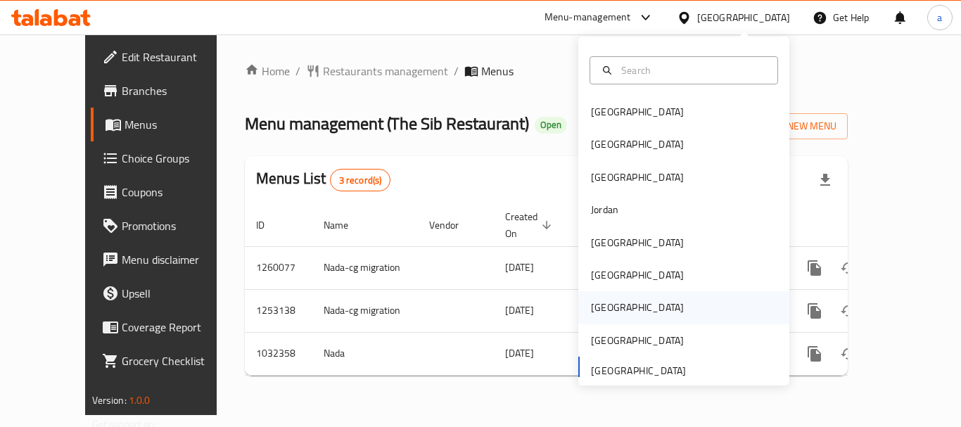
click at [614, 312] on div "[GEOGRAPHIC_DATA]" at bounding box center [637, 307] width 115 height 32
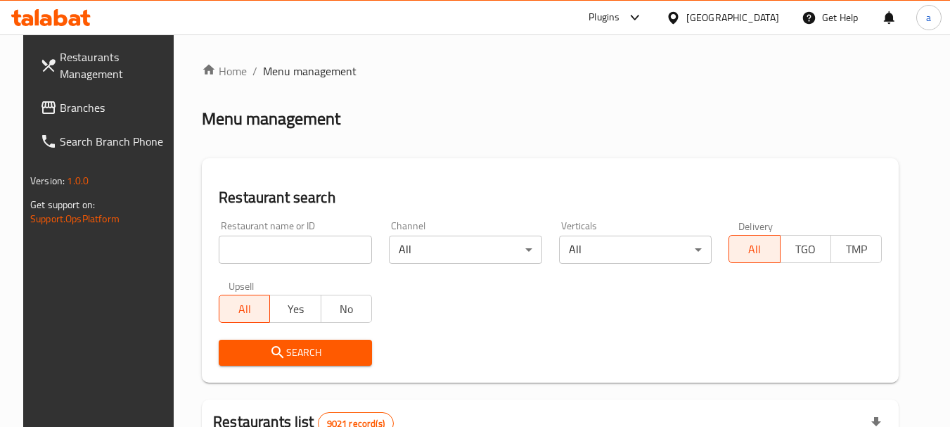
click at [100, 107] on span "Branches" at bounding box center [115, 107] width 111 height 17
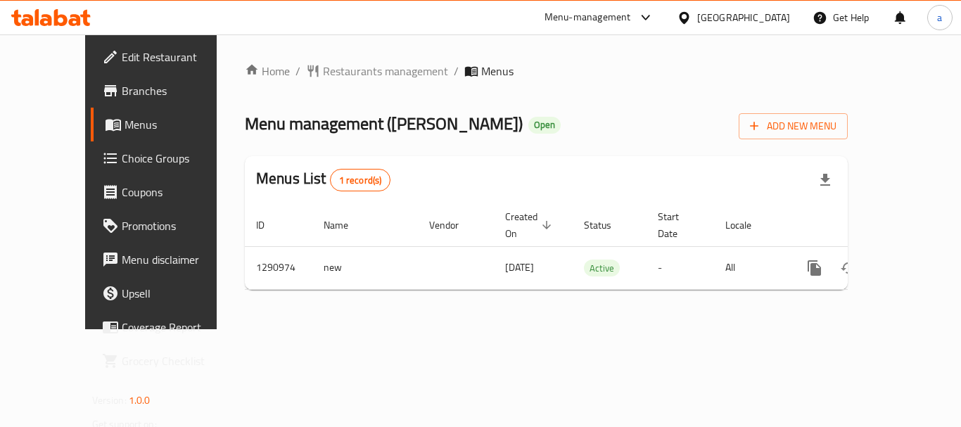
click at [766, 17] on div "[GEOGRAPHIC_DATA]" at bounding box center [743, 17] width 93 height 15
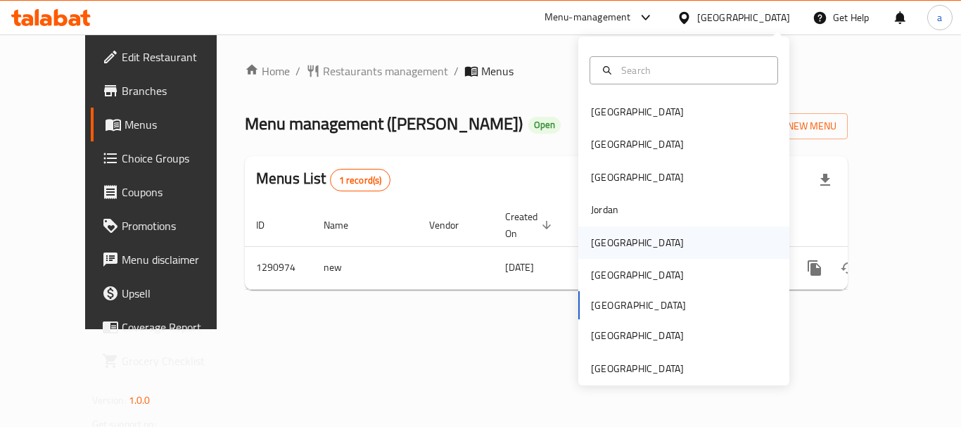
click at [621, 233] on div "[GEOGRAPHIC_DATA]" at bounding box center [683, 242] width 211 height 32
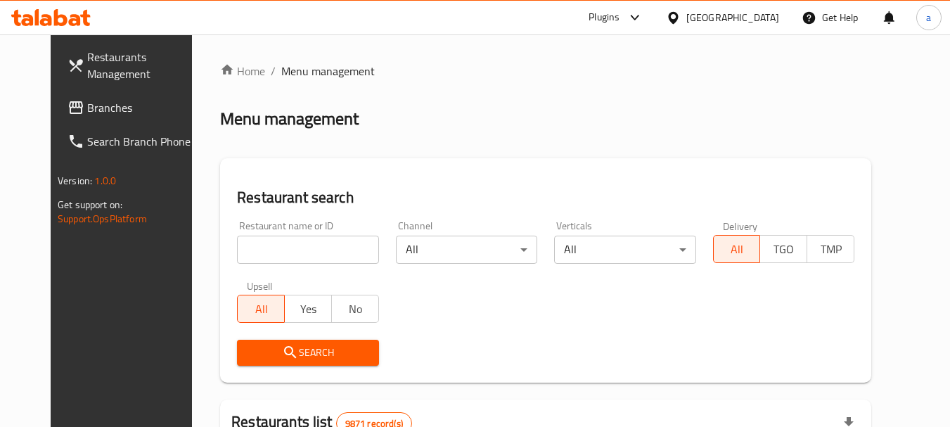
click at [91, 111] on div "Restaurants Management Branches Search Branch Phone Version: 1.0.0 Get support …" at bounding box center [475, 435] width 849 height 802
click at [91, 111] on span "Branches" at bounding box center [142, 107] width 111 height 17
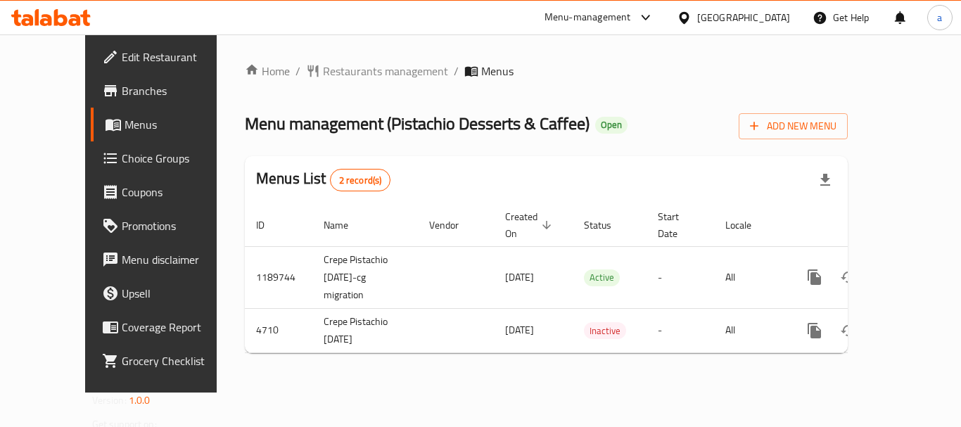
click at [765, 20] on div "[GEOGRAPHIC_DATA]" at bounding box center [743, 17] width 93 height 15
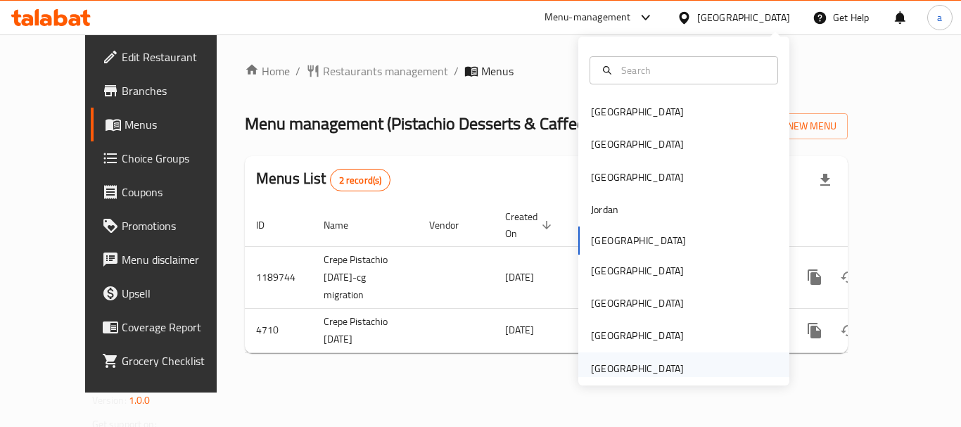
click at [637, 366] on div "[GEOGRAPHIC_DATA]" at bounding box center [637, 368] width 93 height 15
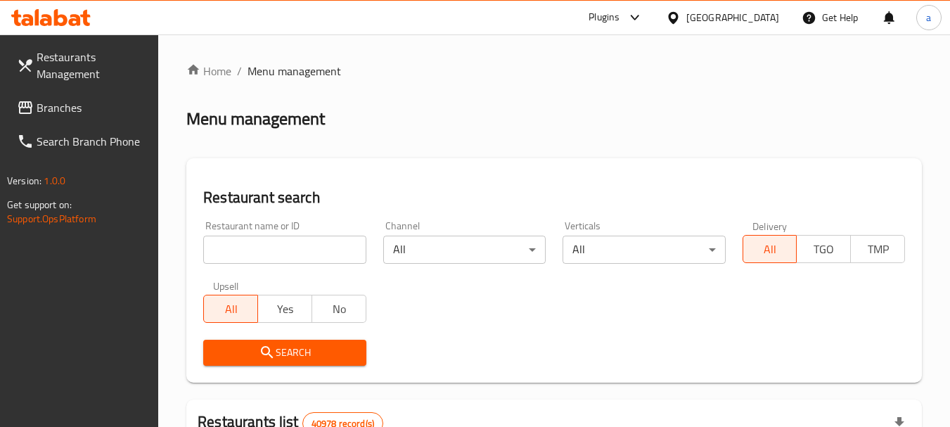
click at [84, 115] on span "Branches" at bounding box center [92, 107] width 111 height 17
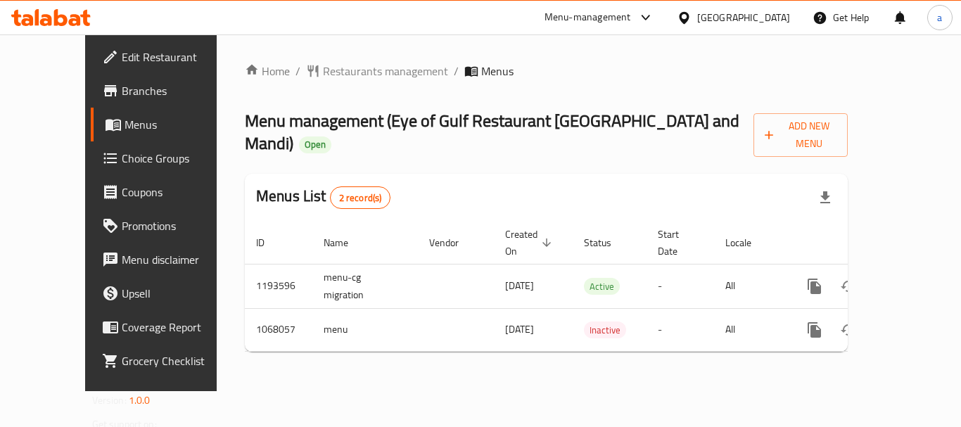
click at [740, 21] on div "[GEOGRAPHIC_DATA]" at bounding box center [743, 17] width 93 height 15
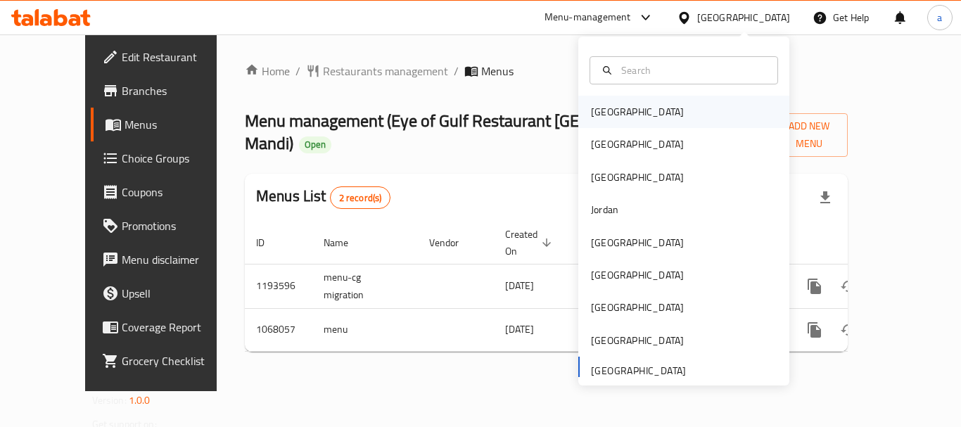
click at [625, 117] on div "[GEOGRAPHIC_DATA]" at bounding box center [683, 112] width 211 height 32
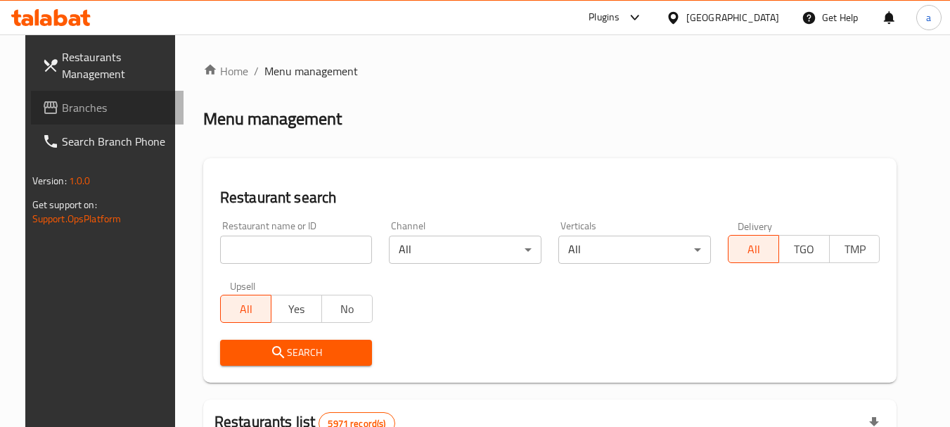
click at [78, 113] on span "Branches" at bounding box center [117, 107] width 111 height 17
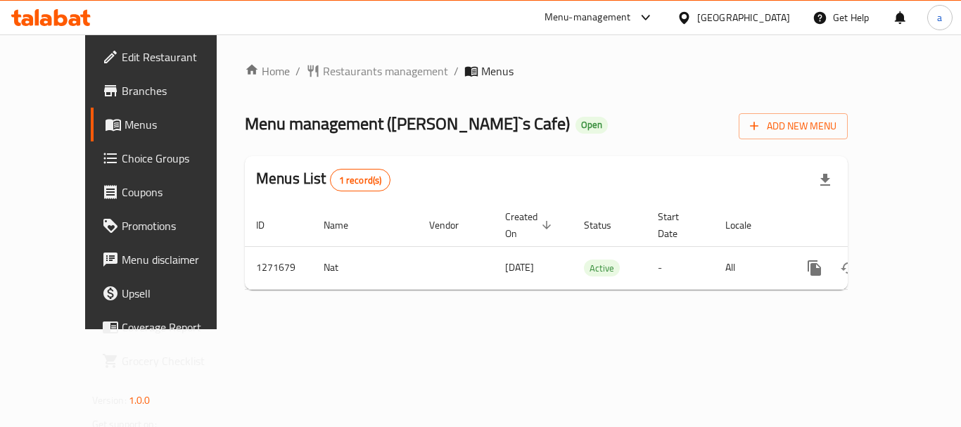
click at [697, 18] on div at bounding box center [687, 17] width 20 height 15
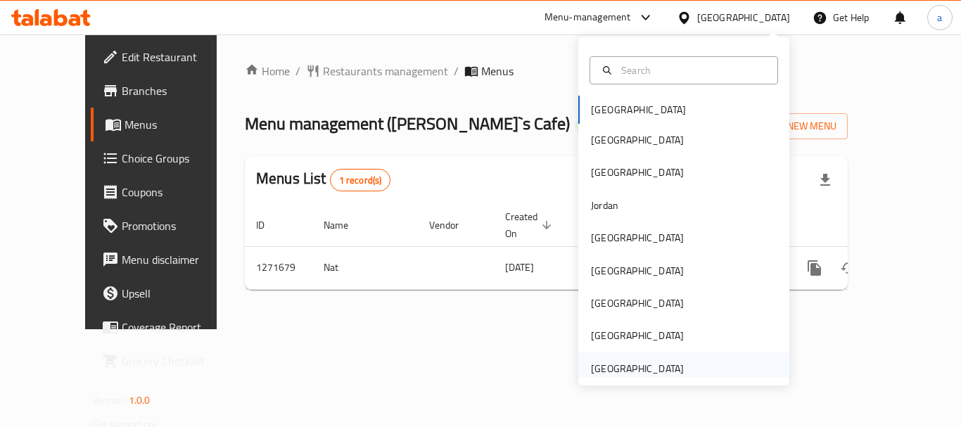
click at [616, 363] on div "[GEOGRAPHIC_DATA]" at bounding box center [637, 368] width 93 height 15
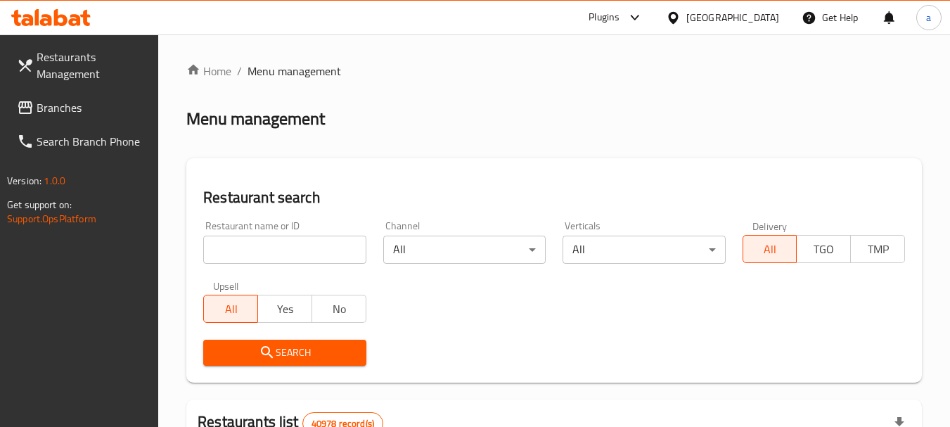
click at [56, 110] on span "Branches" at bounding box center [92, 107] width 111 height 17
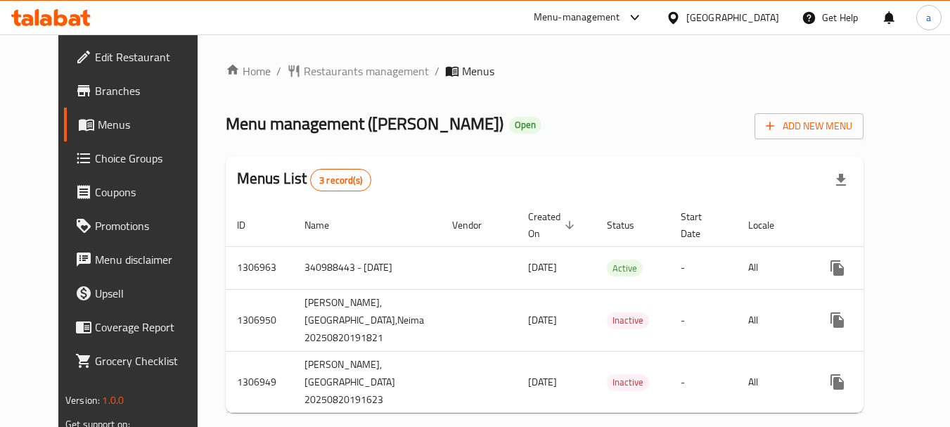
click at [741, 8] on div "[GEOGRAPHIC_DATA]" at bounding box center [723, 18] width 136 height 34
click at [634, 15] on icon at bounding box center [635, 17] width 17 height 17
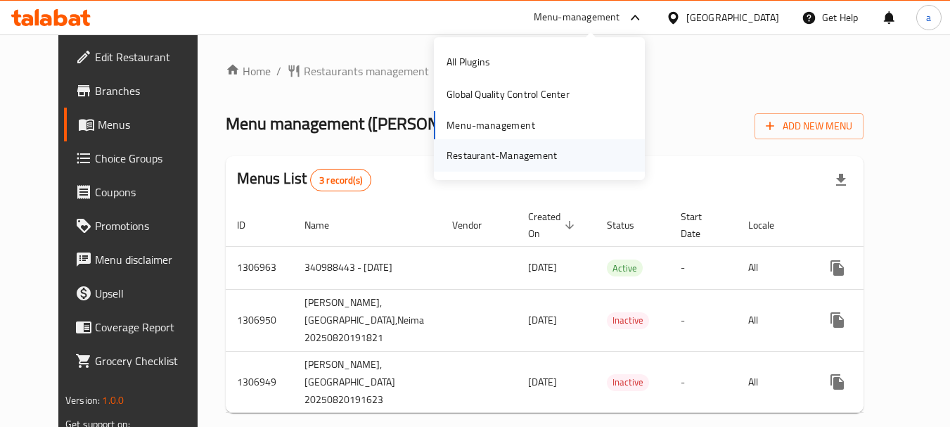
click at [510, 155] on div "Restaurant-Management" at bounding box center [502, 155] width 110 height 15
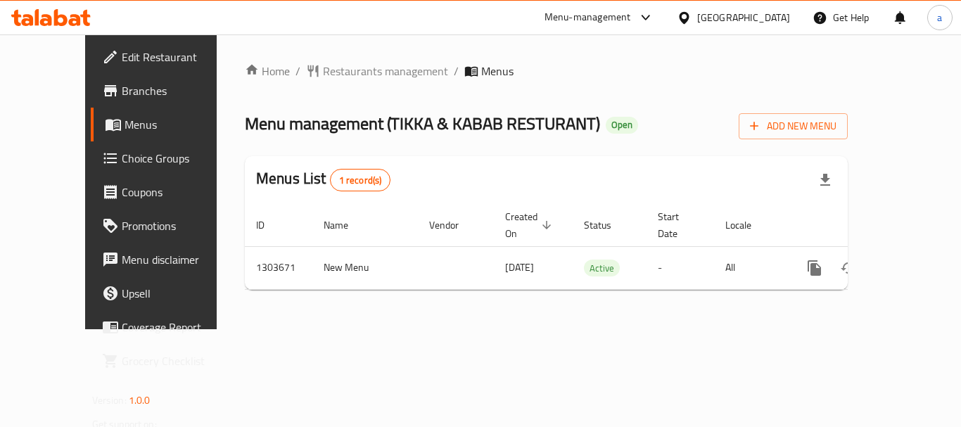
click at [707, 14] on div "[GEOGRAPHIC_DATA]" at bounding box center [743, 17] width 93 height 15
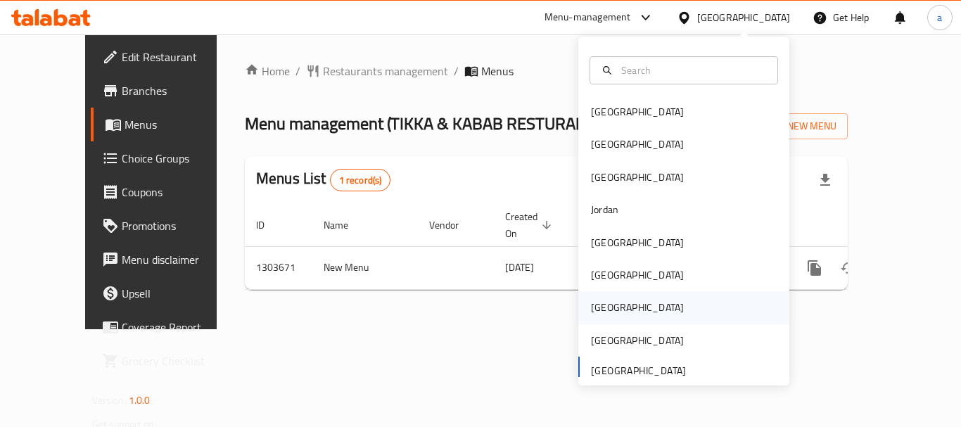
click at [596, 305] on div "[GEOGRAPHIC_DATA]" at bounding box center [637, 307] width 93 height 15
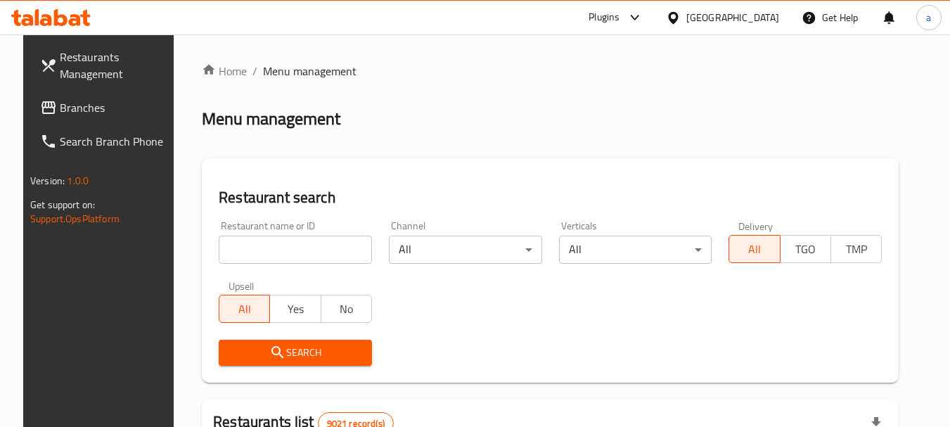
click at [77, 108] on span "Branches" at bounding box center [115, 107] width 111 height 17
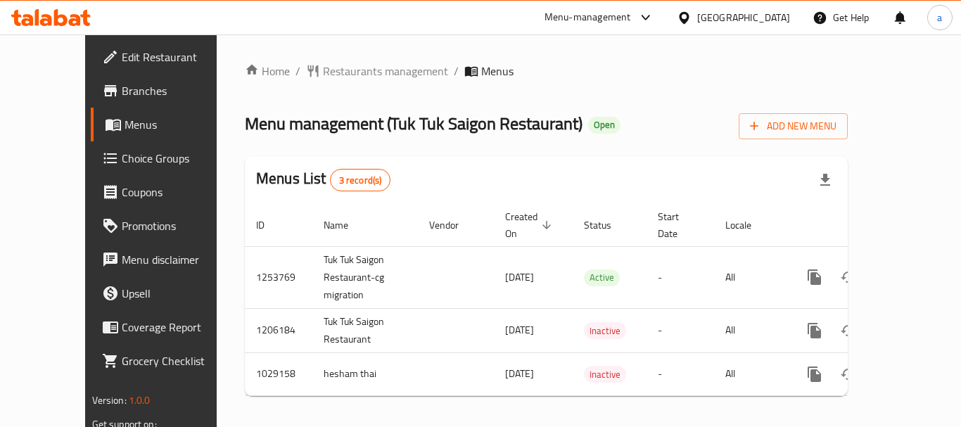
click at [691, 13] on icon at bounding box center [684, 18] width 15 height 15
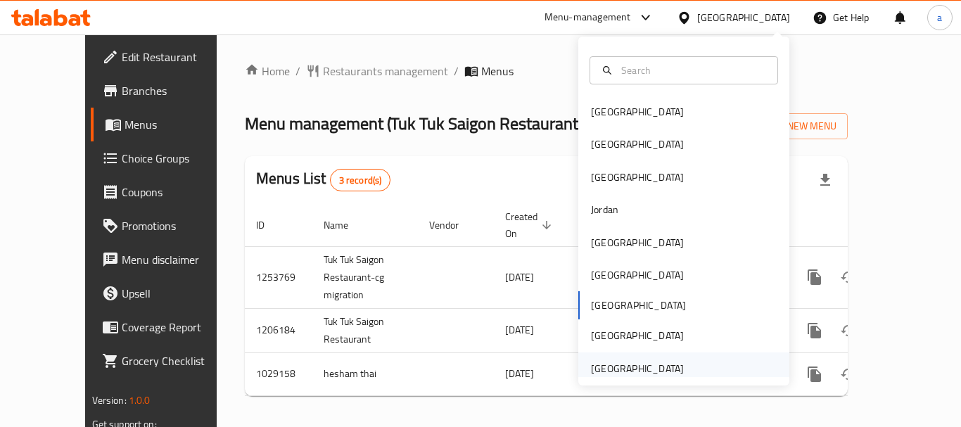
click at [608, 373] on div "[GEOGRAPHIC_DATA]" at bounding box center [637, 368] width 93 height 15
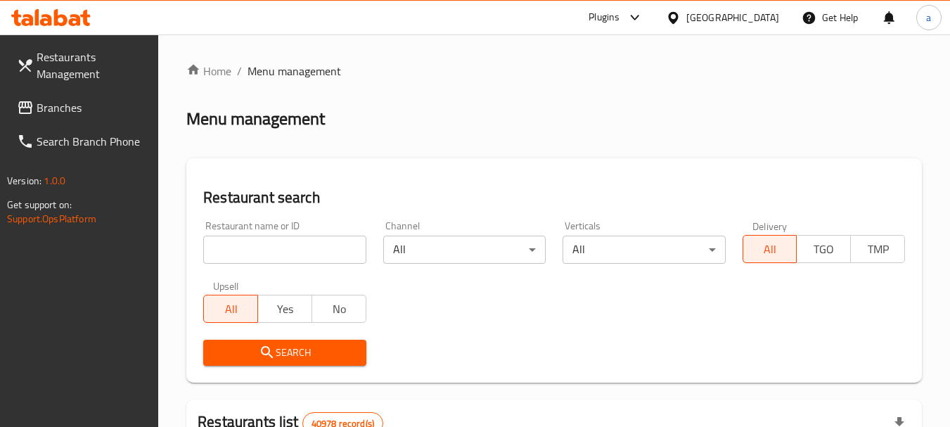
click at [68, 110] on span "Branches" at bounding box center [92, 107] width 111 height 17
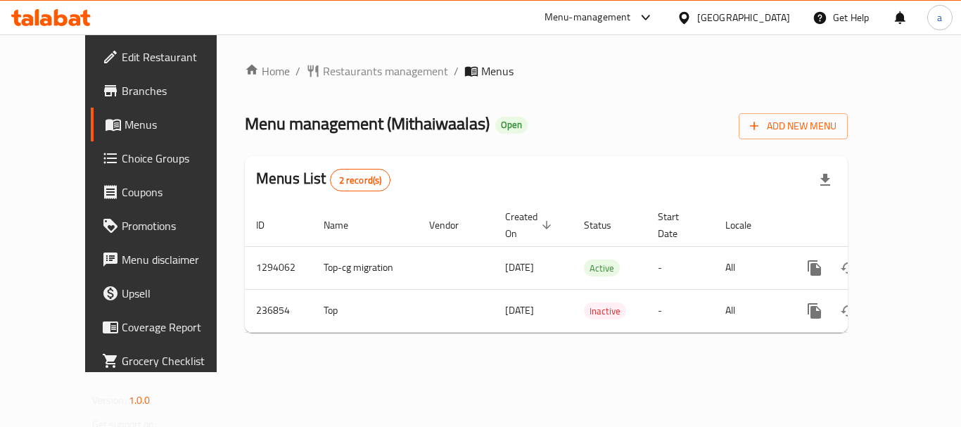
click at [683, 15] on icon at bounding box center [684, 17] width 10 height 12
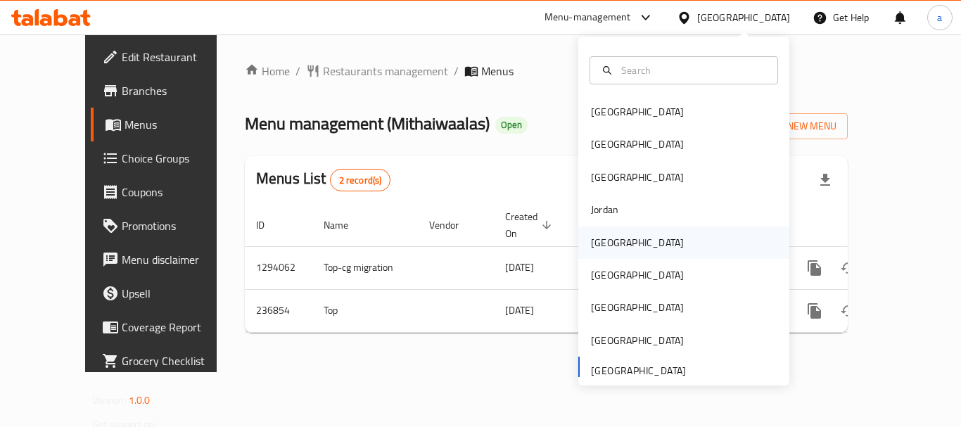
click at [622, 249] on div "[GEOGRAPHIC_DATA]" at bounding box center [683, 242] width 211 height 32
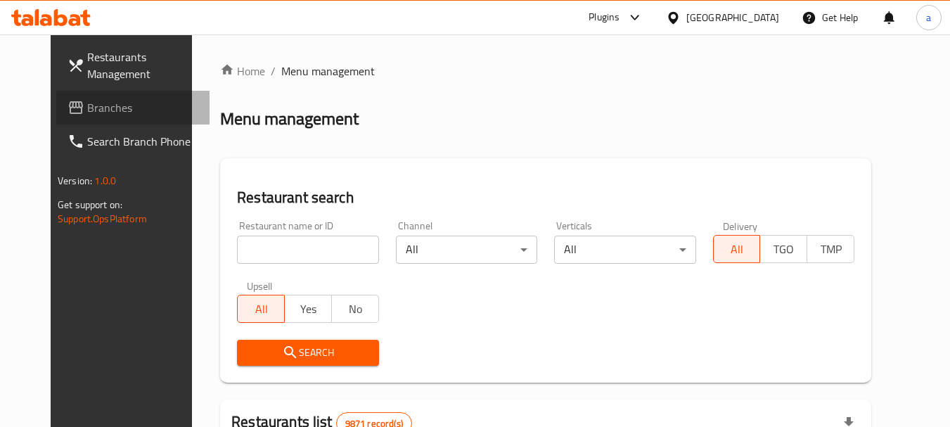
click at [87, 111] on span "Branches" at bounding box center [142, 107] width 111 height 17
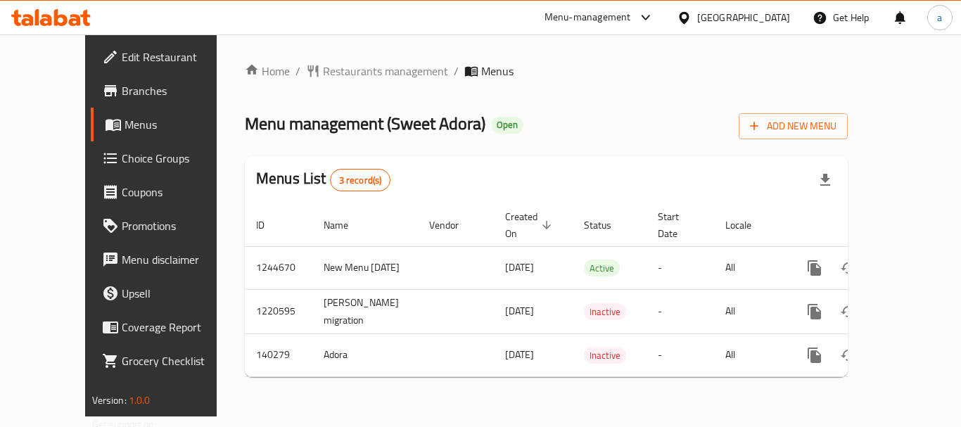
click at [762, 17] on div "[GEOGRAPHIC_DATA]" at bounding box center [743, 17] width 93 height 15
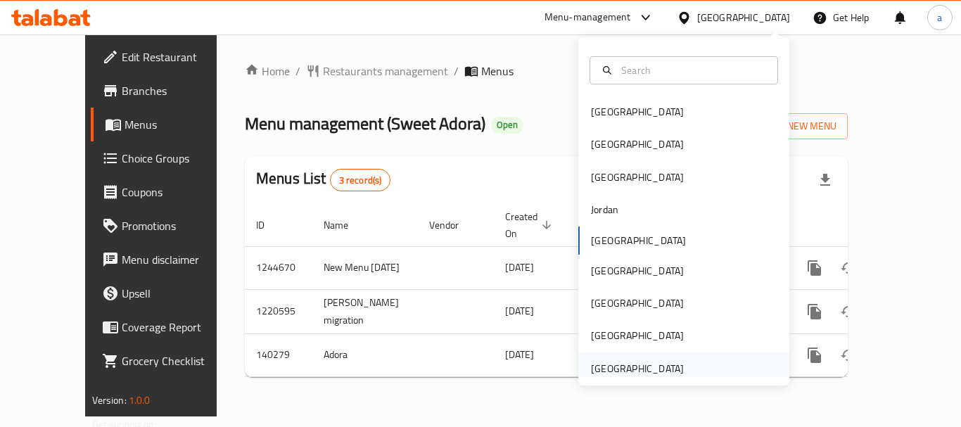
click at [612, 365] on div "[GEOGRAPHIC_DATA]" at bounding box center [637, 368] width 93 height 15
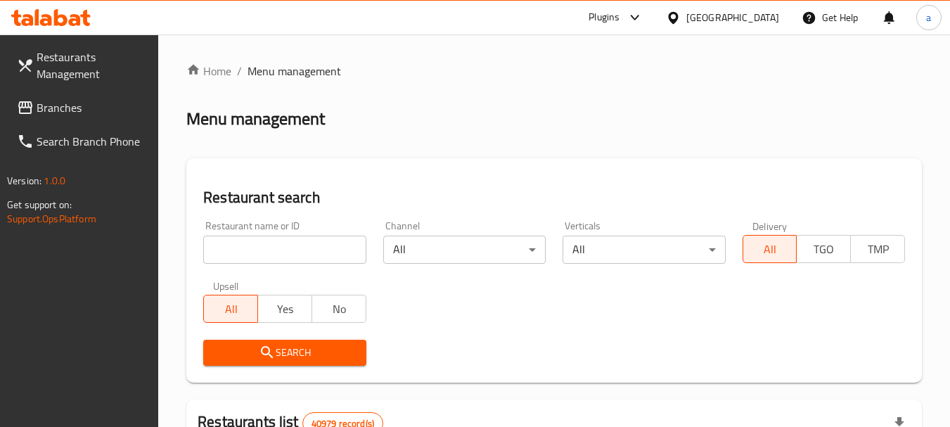
click at [81, 111] on span "Branches" at bounding box center [92, 107] width 111 height 17
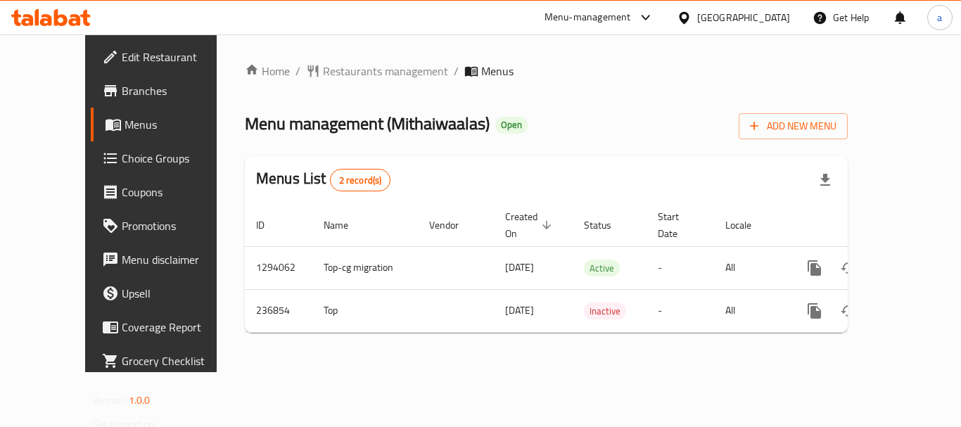
click at [733, 23] on div "[GEOGRAPHIC_DATA]" at bounding box center [743, 17] width 93 height 15
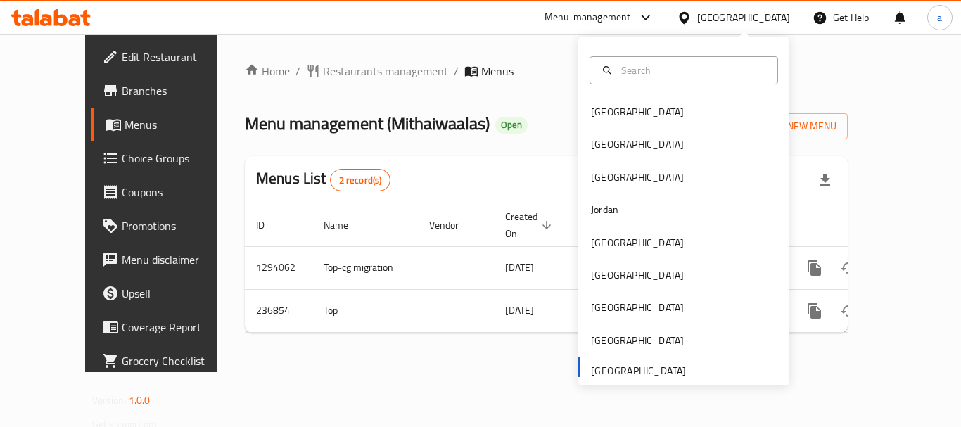
click at [530, 91] on div "Home / Restaurants management / Menus Menu management ( Mithaiwaalas ) Open Add…" at bounding box center [546, 203] width 603 height 281
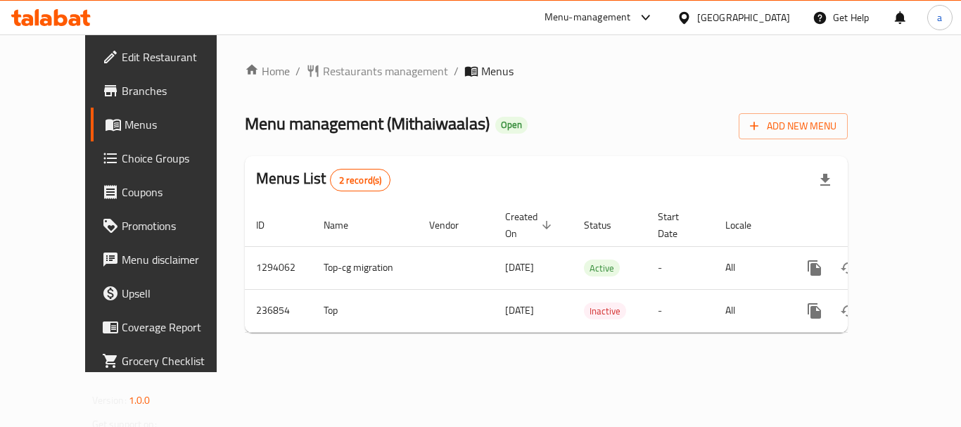
click at [647, 14] on icon at bounding box center [645, 17] width 17 height 17
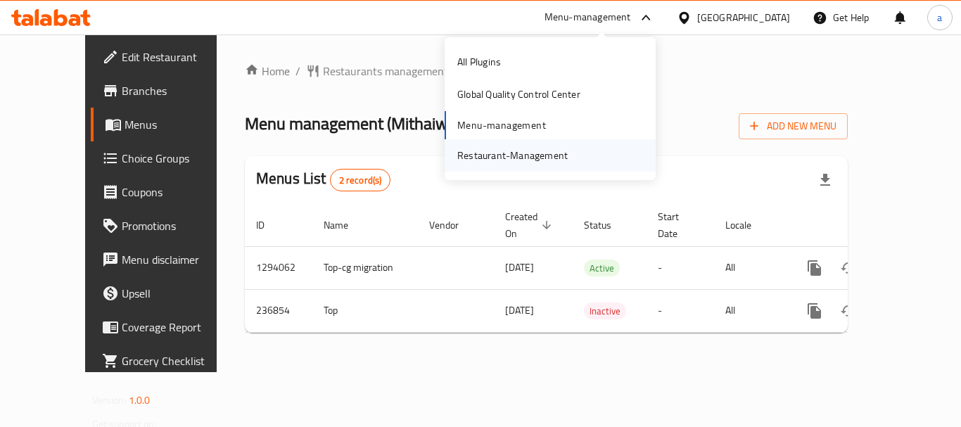
click at [535, 155] on div "Restaurant-Management" at bounding box center [512, 155] width 110 height 15
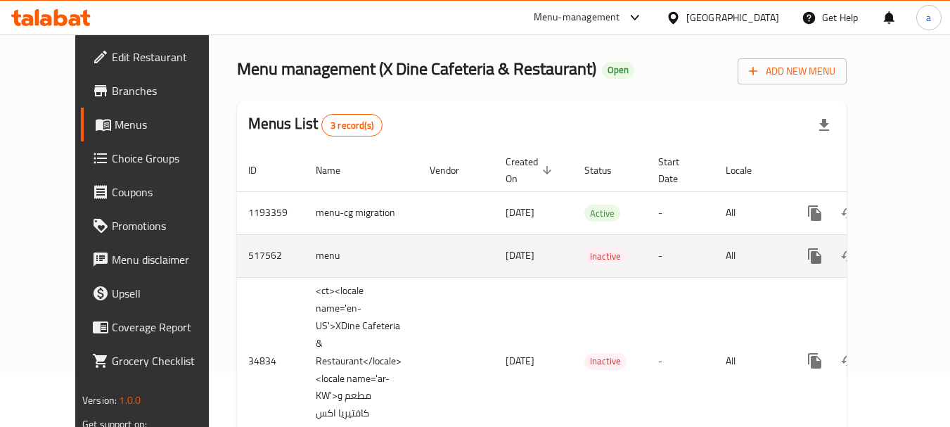
scroll to position [112, 0]
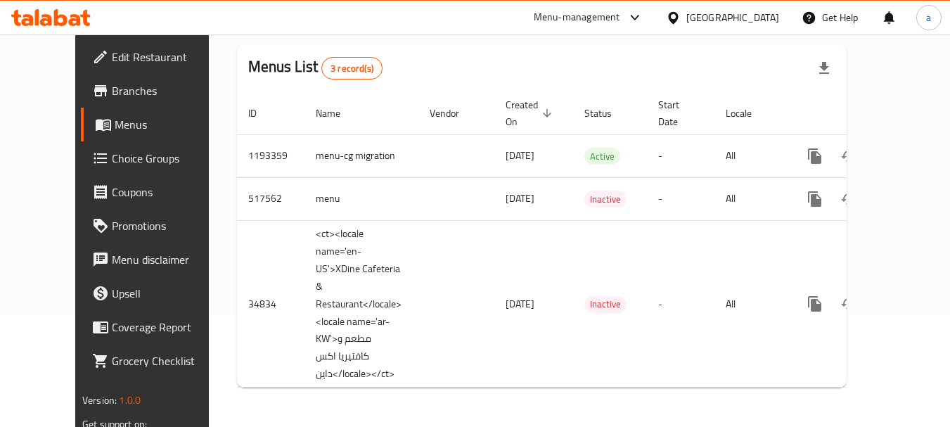
click at [751, 16] on div "[GEOGRAPHIC_DATA]" at bounding box center [733, 17] width 93 height 15
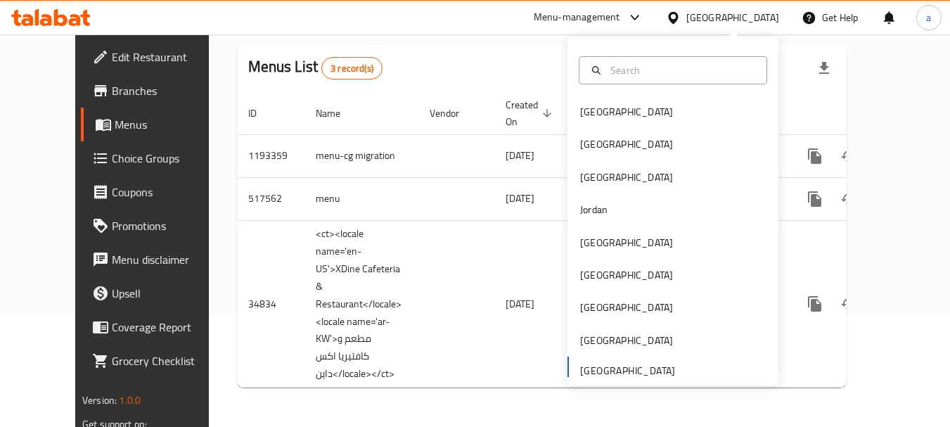
click at [521, 50] on div "Menus List 3 record(s)" at bounding box center [542, 68] width 610 height 48
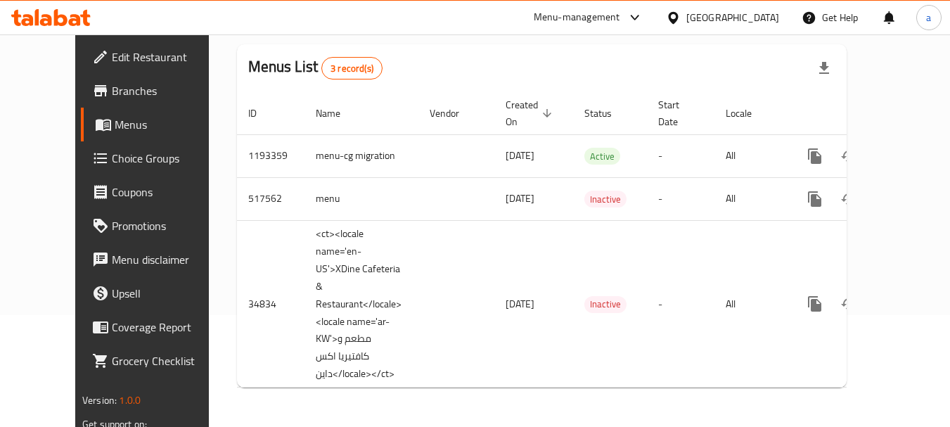
click at [638, 15] on icon at bounding box center [635, 17] width 17 height 17
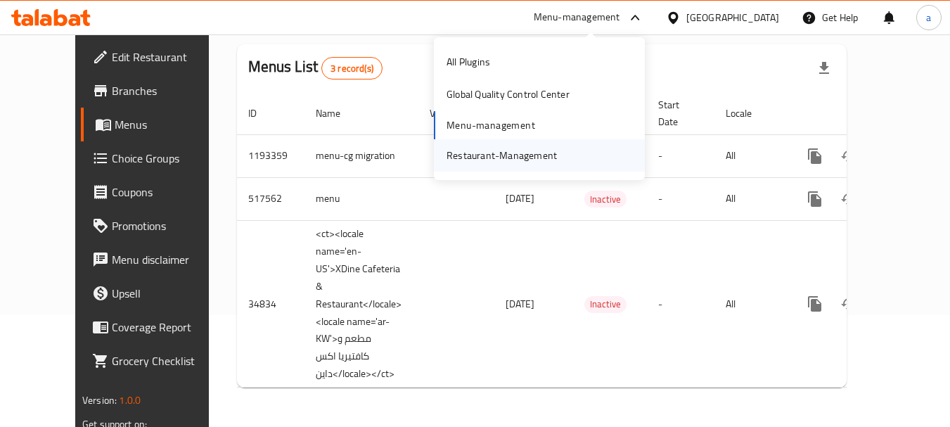
click at [542, 166] on div "Restaurant-Management" at bounding box center [501, 155] width 133 height 32
